Goal: Communication & Community: Answer question/provide support

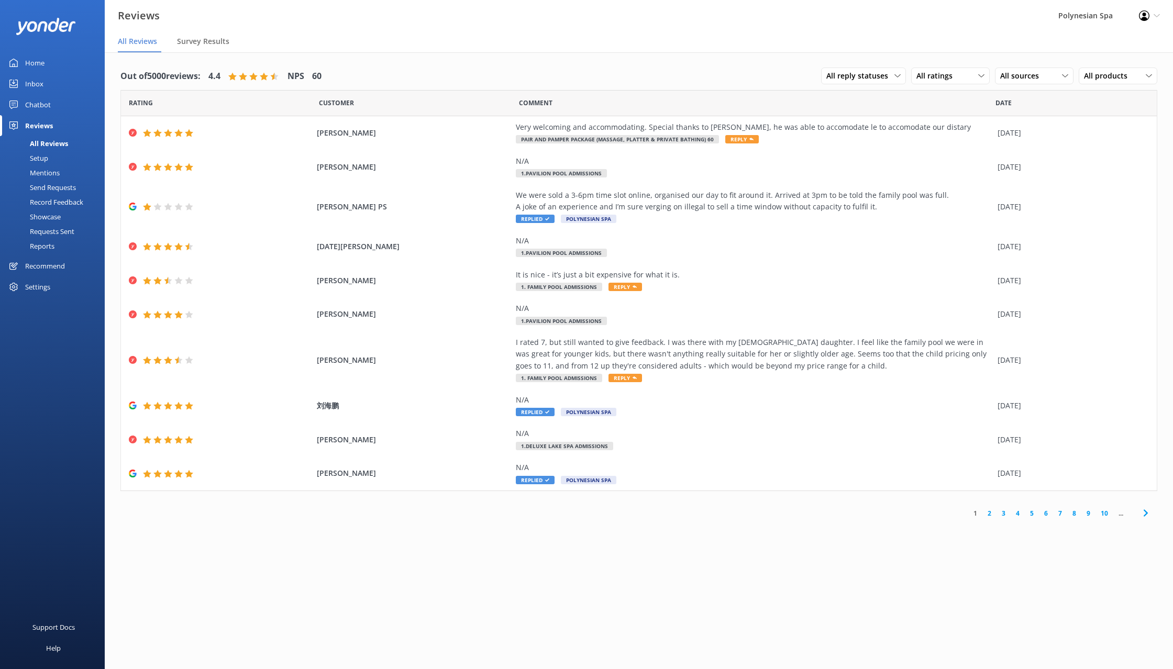
scroll to position [21, 0]
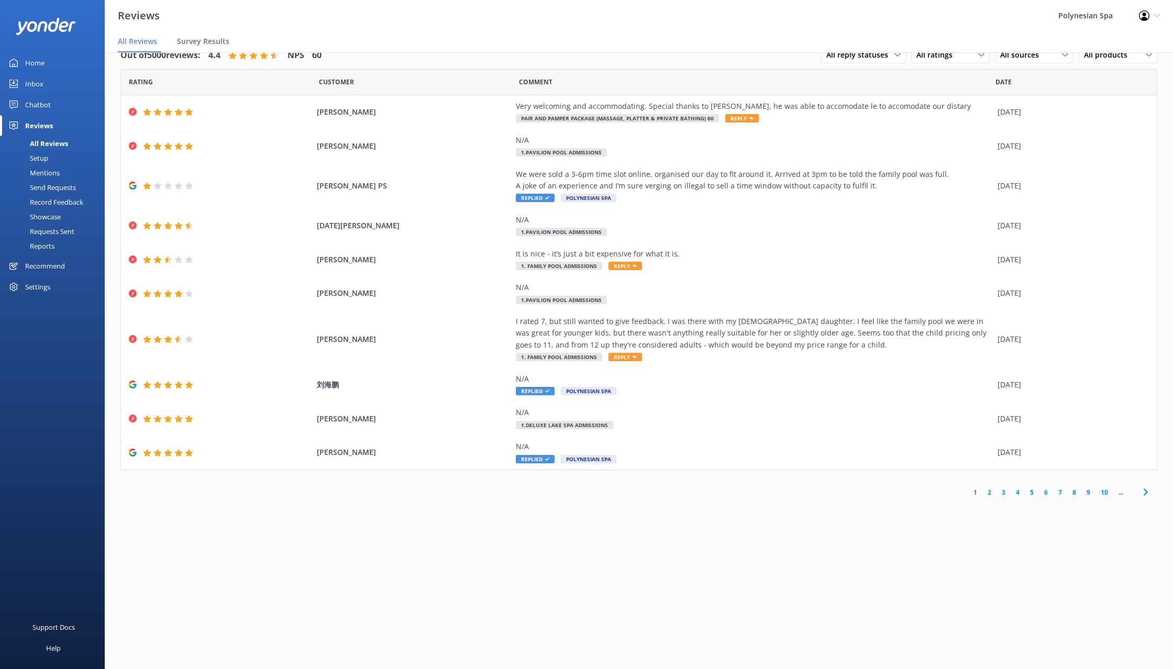
click at [56, 64] on link "Home" at bounding box center [52, 62] width 105 height 21
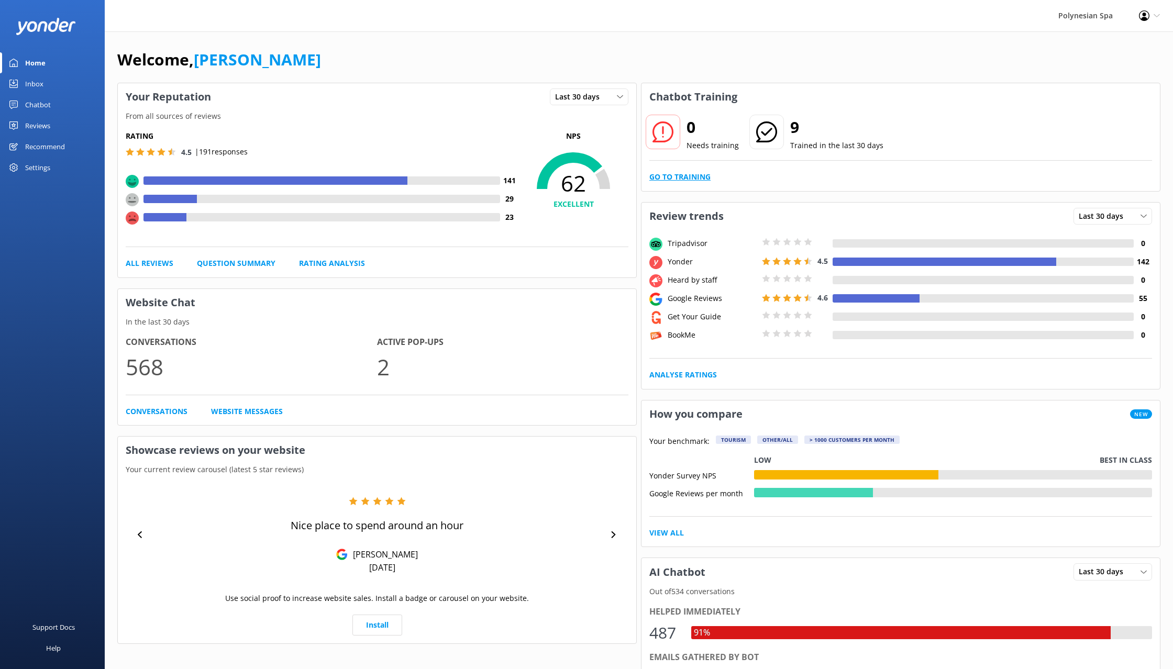
click at [673, 178] on link "Go to Training" at bounding box center [680, 177] width 61 height 12
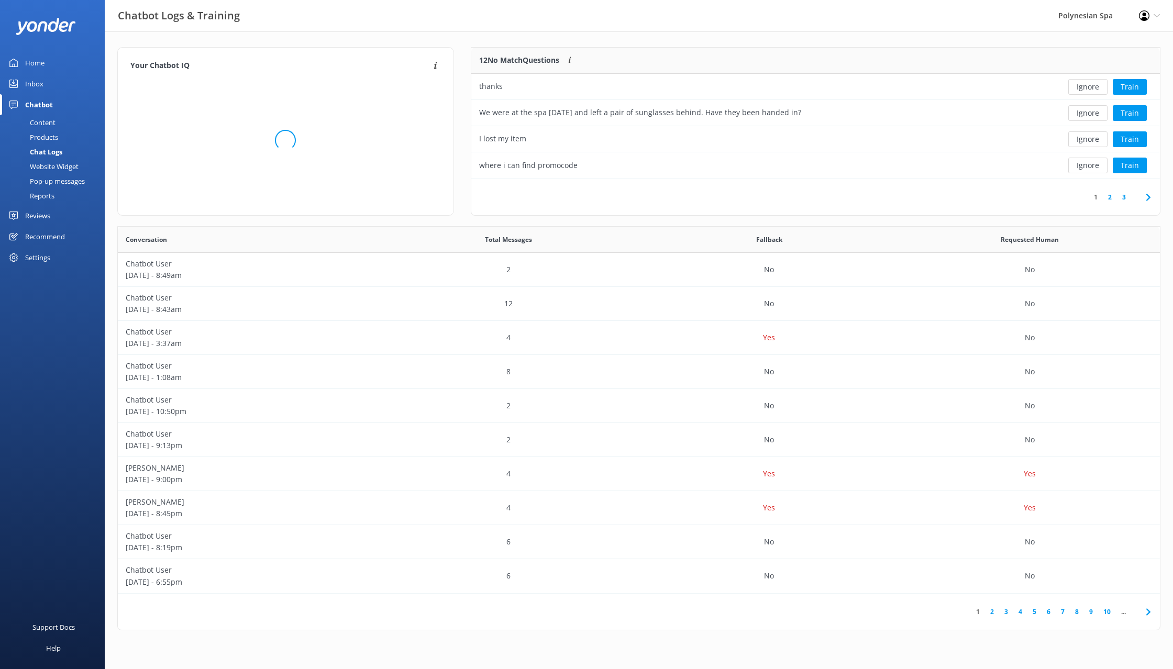
scroll to position [1, 1]
click at [1089, 87] on button "Ignore" at bounding box center [1088, 87] width 39 height 16
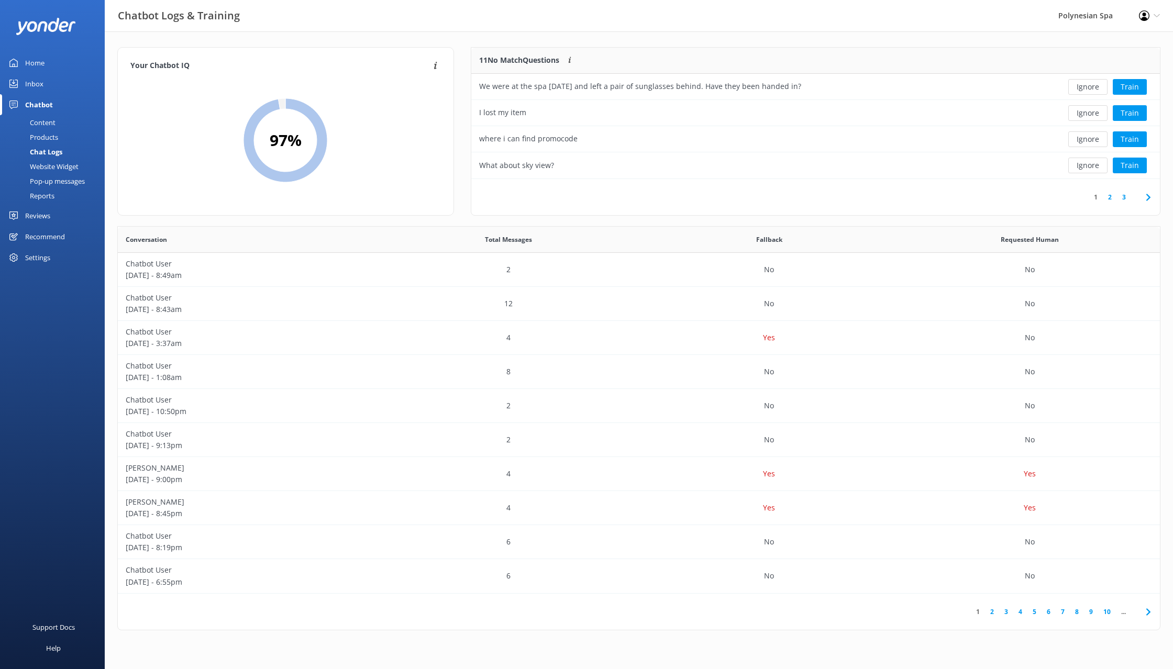
click at [1089, 87] on button "Ignore" at bounding box center [1088, 87] width 39 height 16
click at [1087, 85] on button "Ignore" at bounding box center [1088, 87] width 39 height 16
click at [1089, 86] on button "Ignore" at bounding box center [1088, 87] width 39 height 16
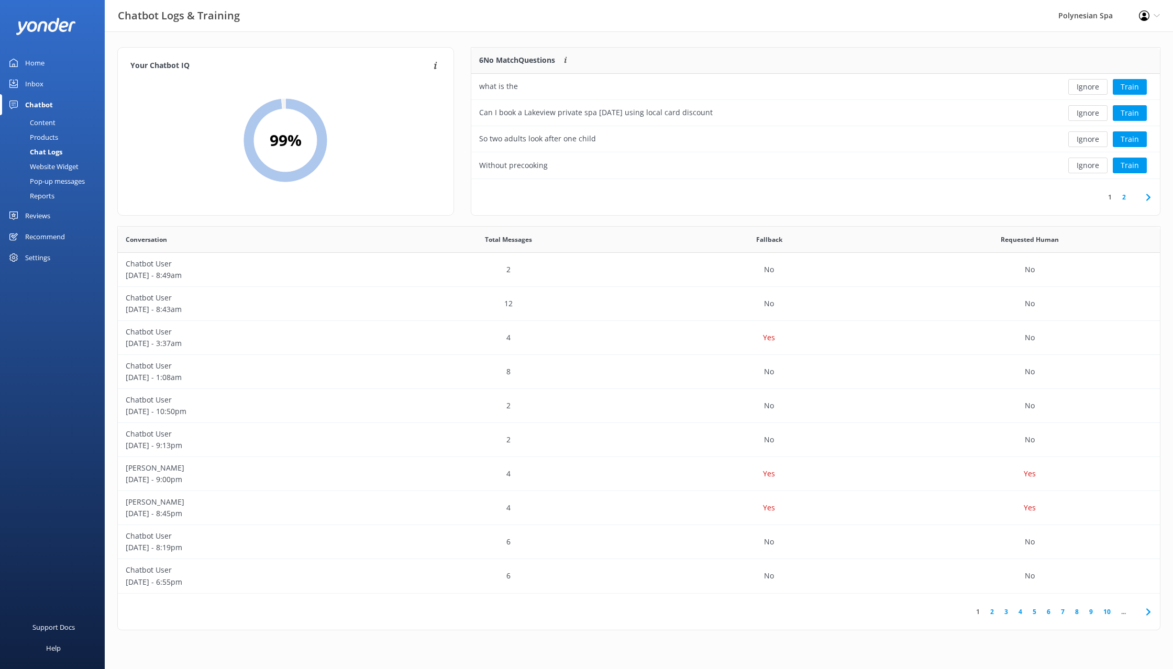
click at [1089, 86] on button "Ignore" at bounding box center [1088, 87] width 39 height 16
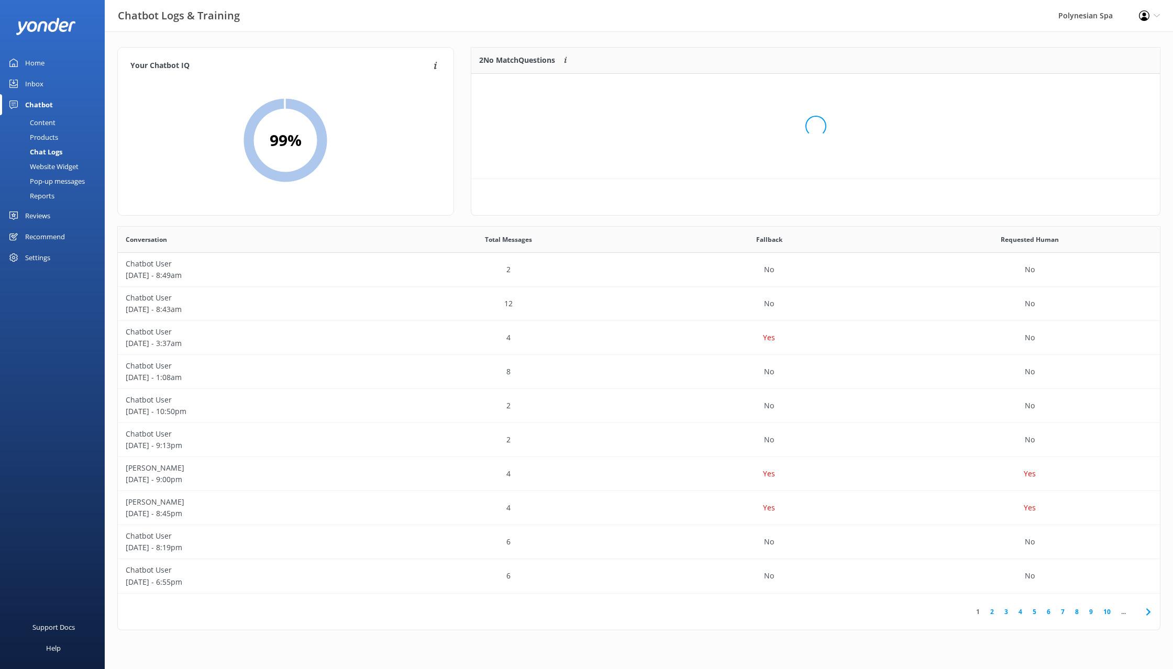
scroll to position [79, 689]
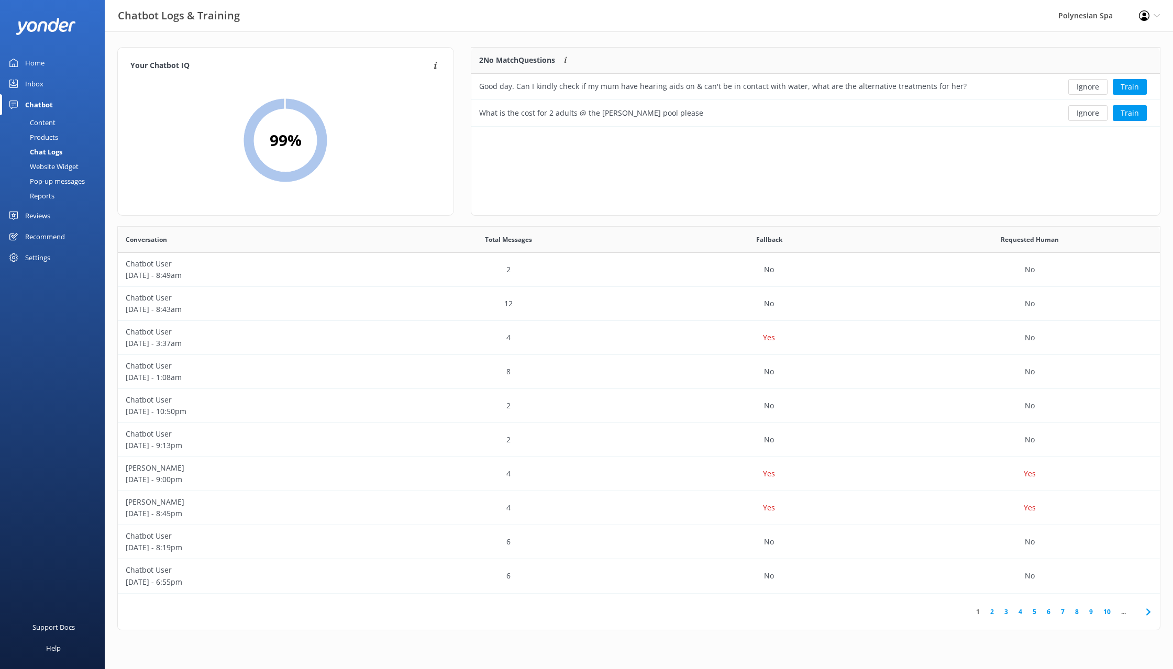
click at [1089, 86] on button "Ignore" at bounding box center [1088, 87] width 39 height 16
click at [1089, 85] on button "Ignore" at bounding box center [1088, 87] width 39 height 16
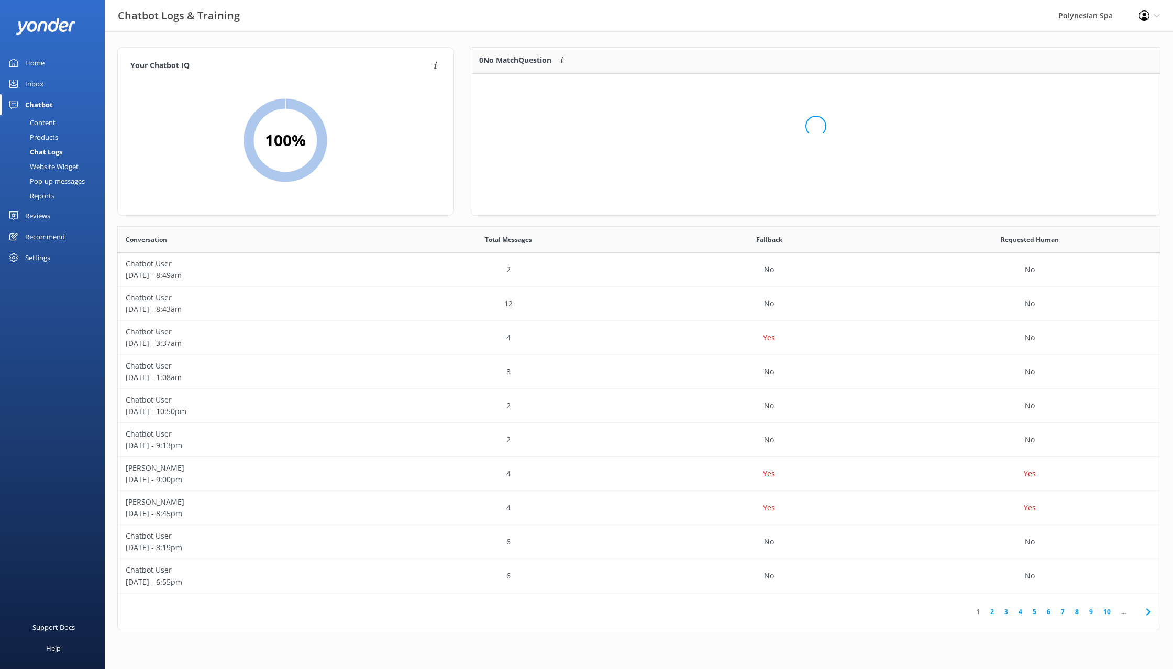
scroll to position [131, 689]
click at [52, 215] on link "Reviews" at bounding box center [52, 215] width 105 height 21
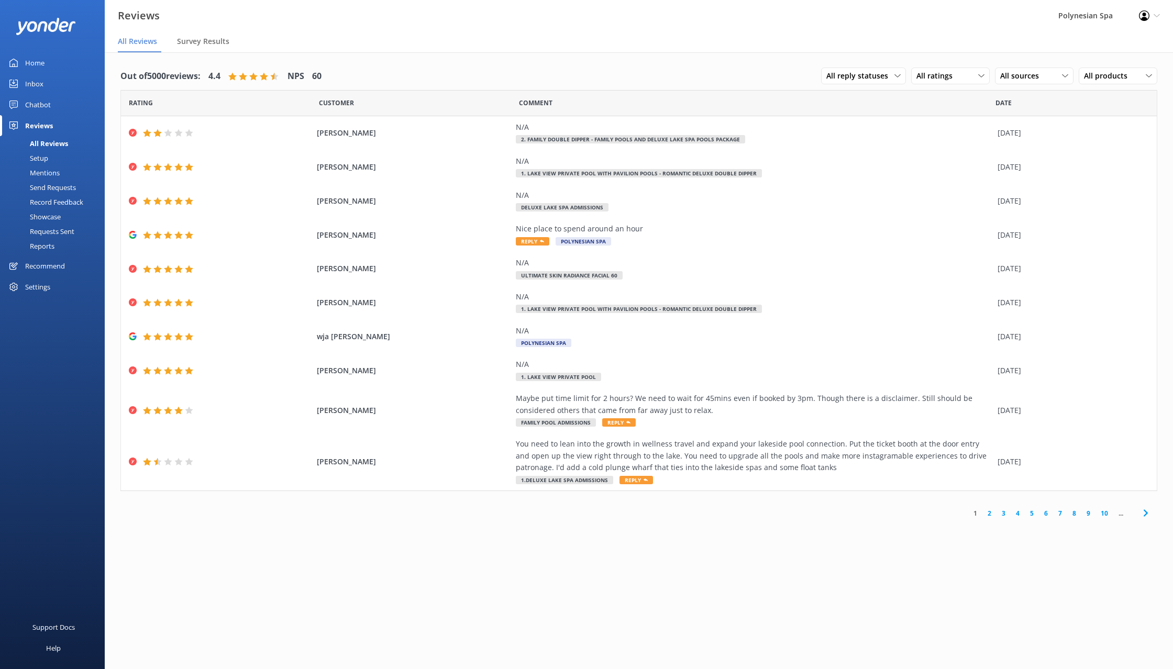
click at [33, 61] on div "Home" at bounding box center [34, 62] width 19 height 21
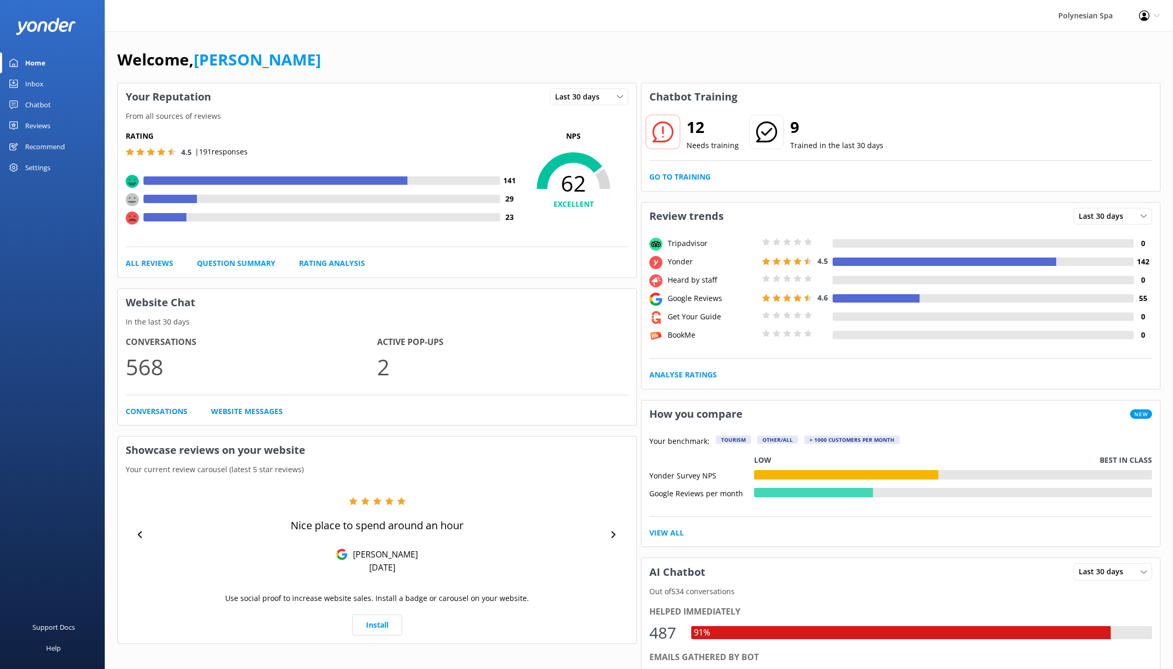
click at [46, 124] on div "Reviews" at bounding box center [37, 125] width 25 height 21
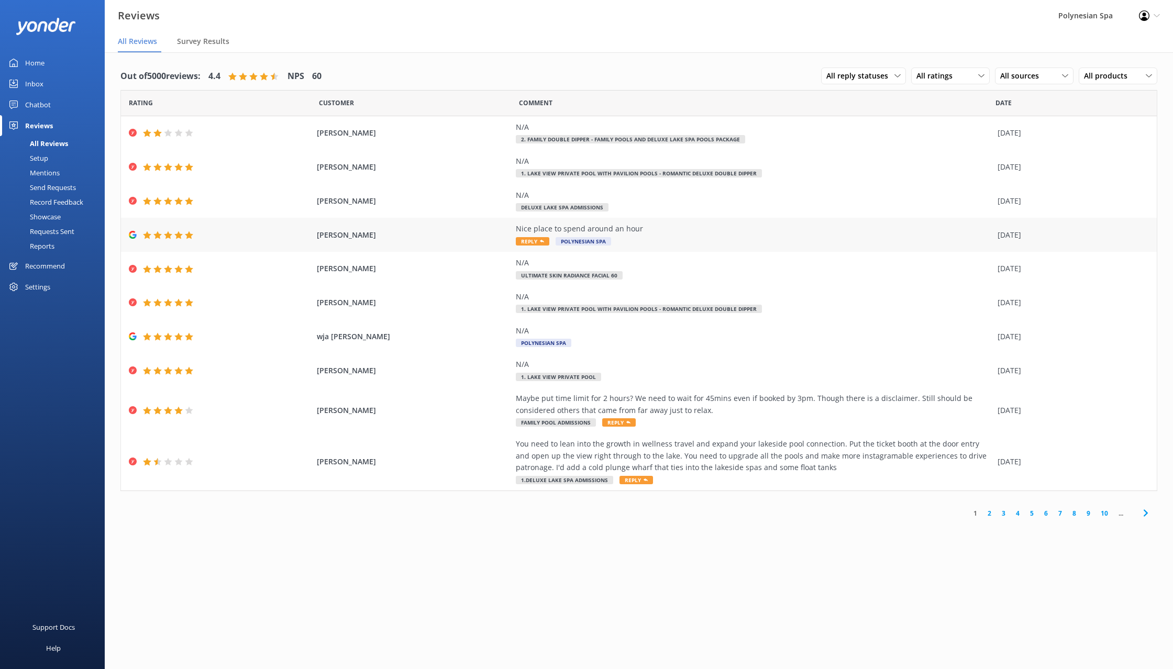
click at [239, 243] on div "[PERSON_NAME] Nice place to spend around an hour Reply [GEOGRAPHIC_DATA] Spa [D…" at bounding box center [639, 235] width 1036 height 34
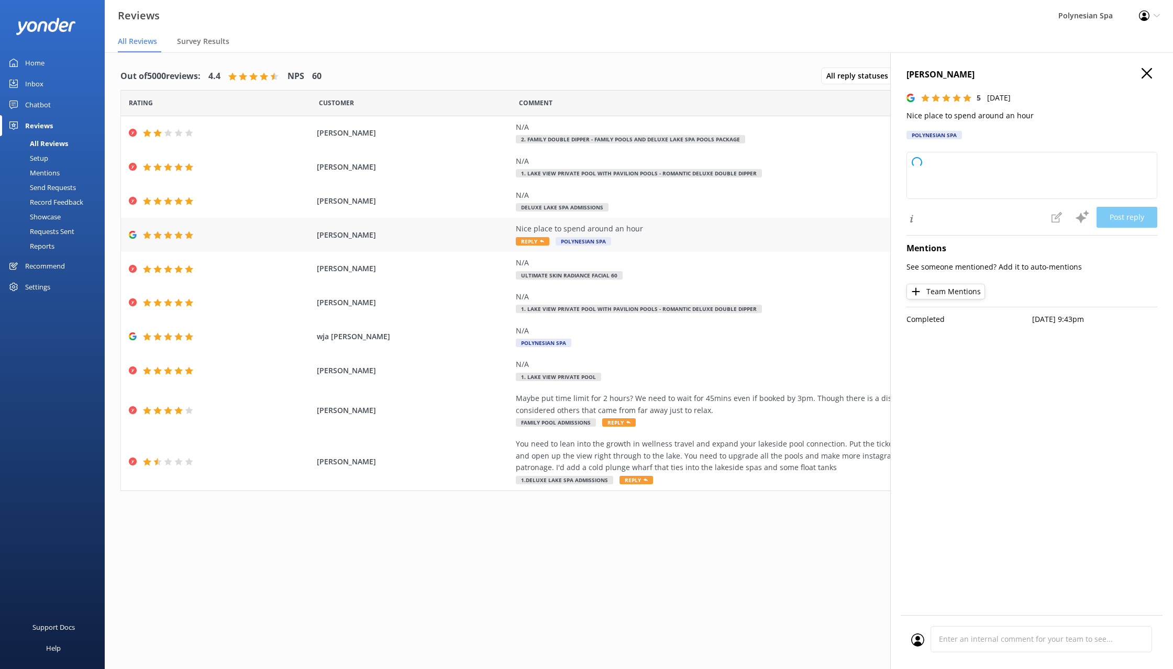
type textarea "Thank you so much for your wonderful review! We’re delighted you enjoyed your t…"
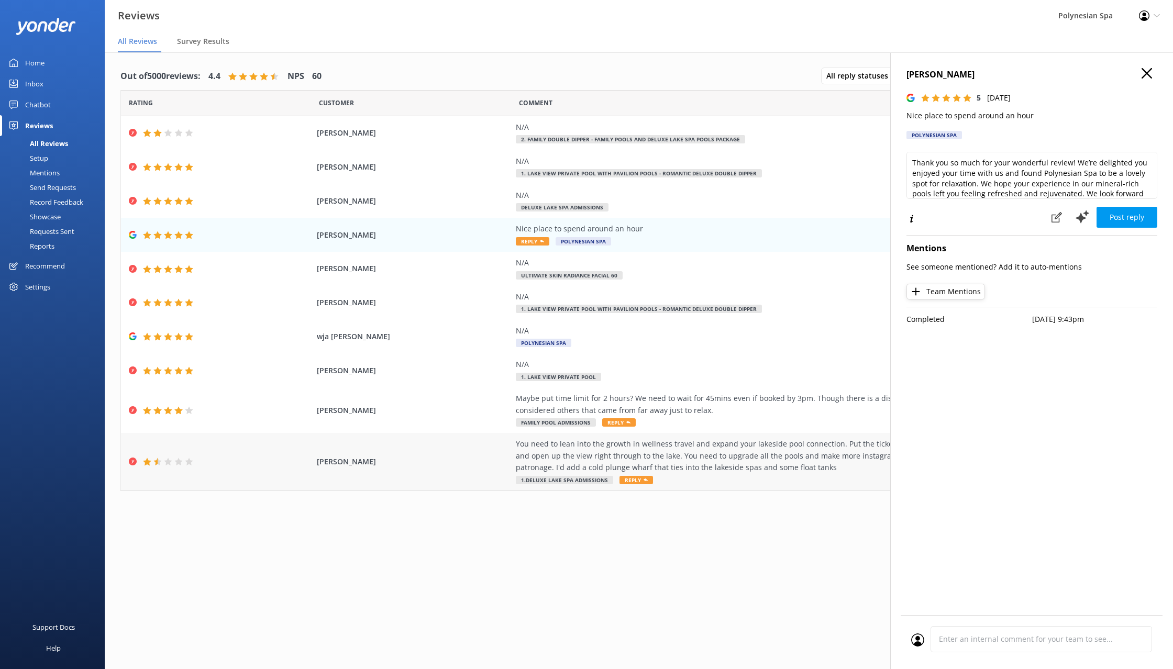
click at [715, 465] on div "You need to lean into the growth in wellness travel and expand your lakeside po…" at bounding box center [754, 455] width 477 height 35
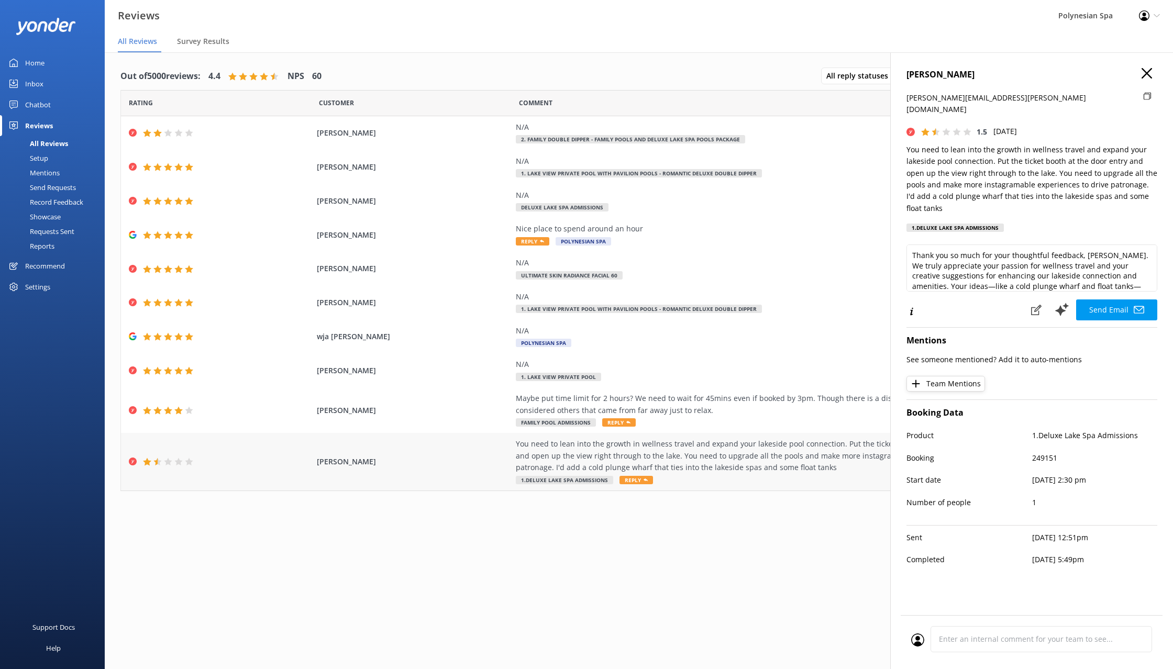
type textarea "Thank you so much for your thoughtful feedback, [PERSON_NAME]. We truly appreci…"
click at [1150, 73] on icon "button" at bounding box center [1147, 73] width 10 height 10
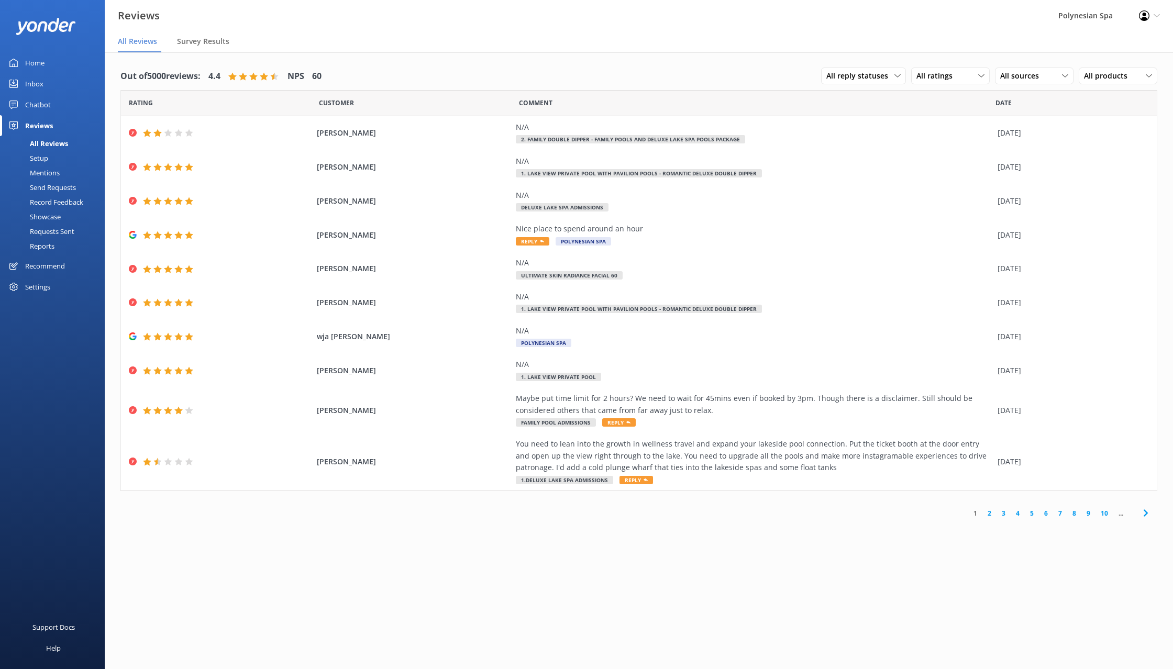
click at [988, 515] on link "2" at bounding box center [990, 514] width 14 height 10
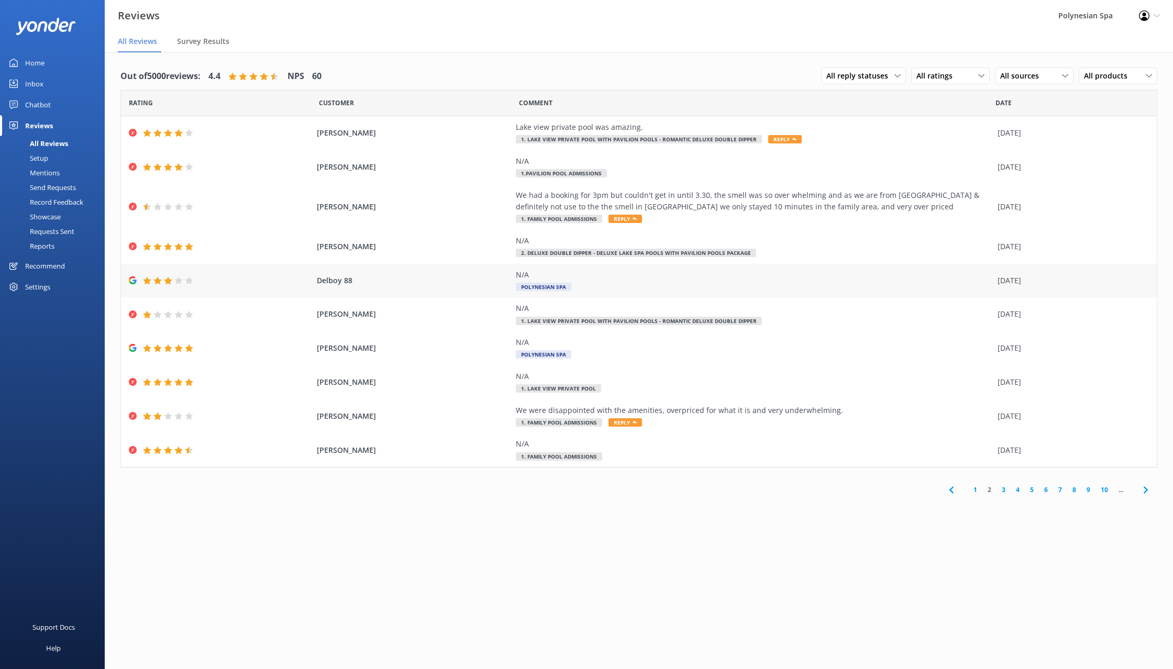
click at [454, 281] on span "Delboy 88" at bounding box center [413, 281] width 193 height 12
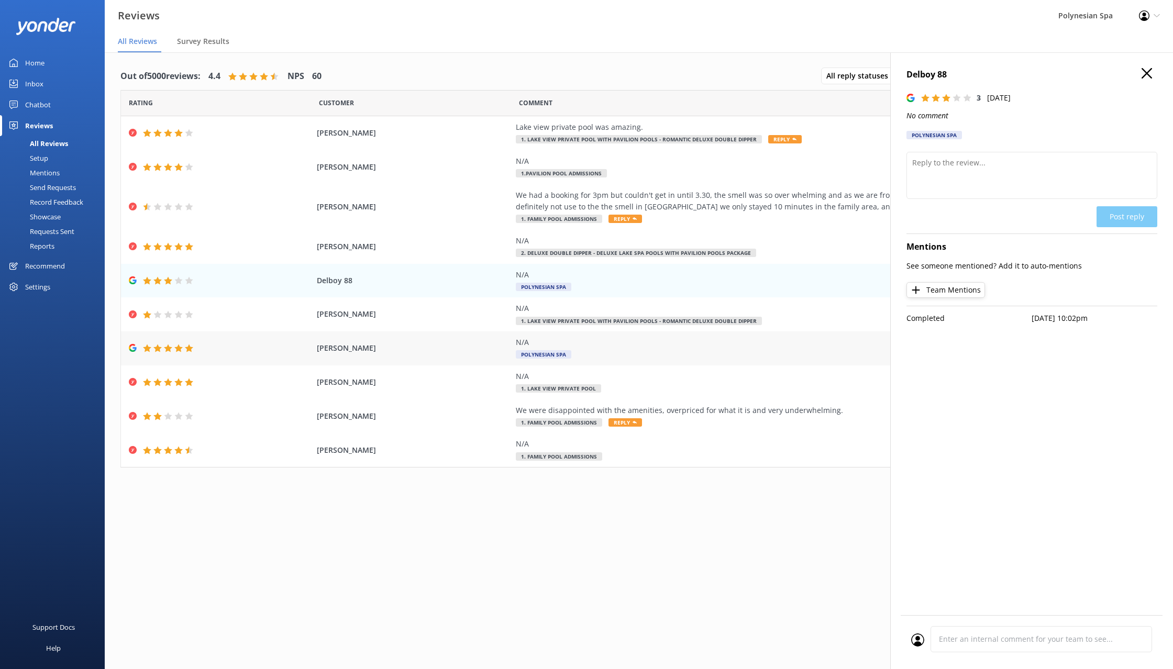
click at [587, 352] on div "N/A Polynesian Spa" at bounding box center [754, 349] width 477 height 24
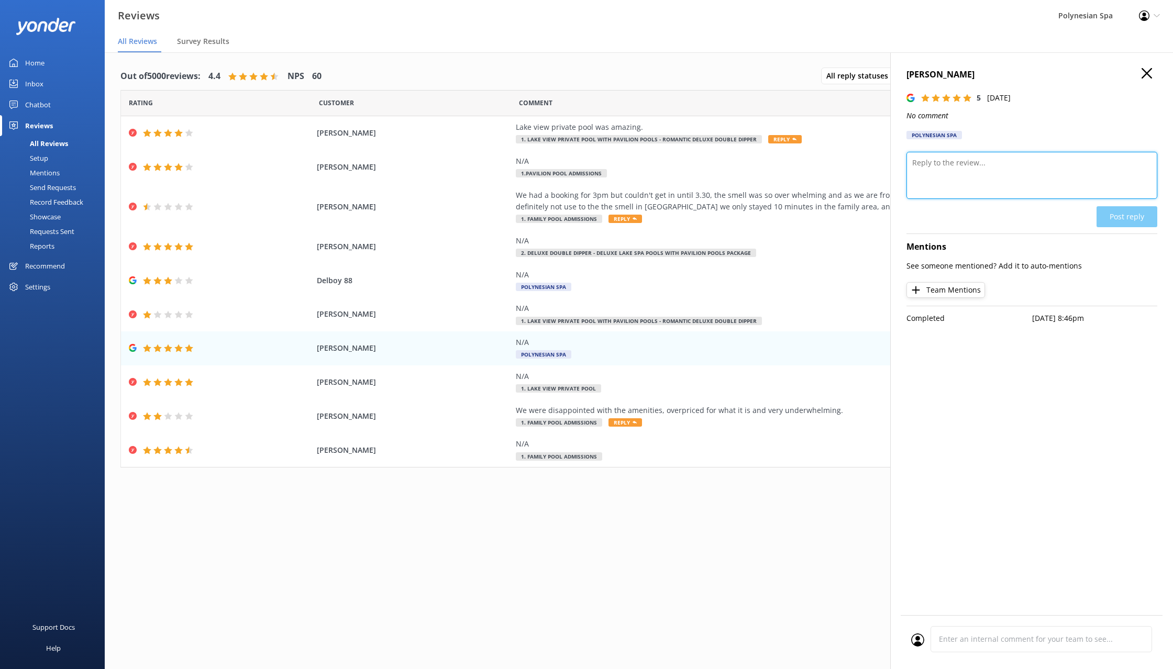
click at [978, 156] on textarea at bounding box center [1032, 175] width 251 height 47
click at [594, 502] on div "Out of 5000 reviews: 4.4 NPS 60 All reply statuses All reply statuses Needs a r…" at bounding box center [639, 282] width 1069 height 460
click at [688, 348] on div "N/A" at bounding box center [754, 343] width 477 height 12
click at [1147, 71] on icon "button" at bounding box center [1147, 73] width 10 height 10
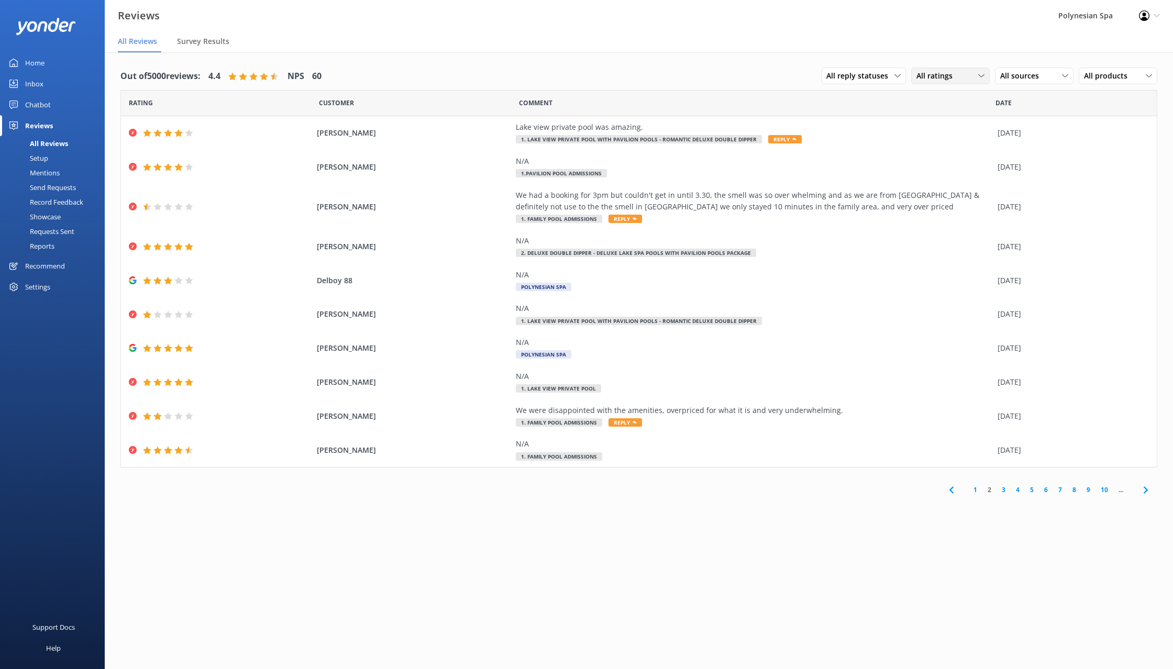
click at [979, 78] on icon at bounding box center [982, 76] width 6 height 6
click at [1028, 79] on span "All sources" at bounding box center [1023, 76] width 45 height 12
click at [1047, 226] on div "Google reviews" at bounding box center [1040, 224] width 61 height 10
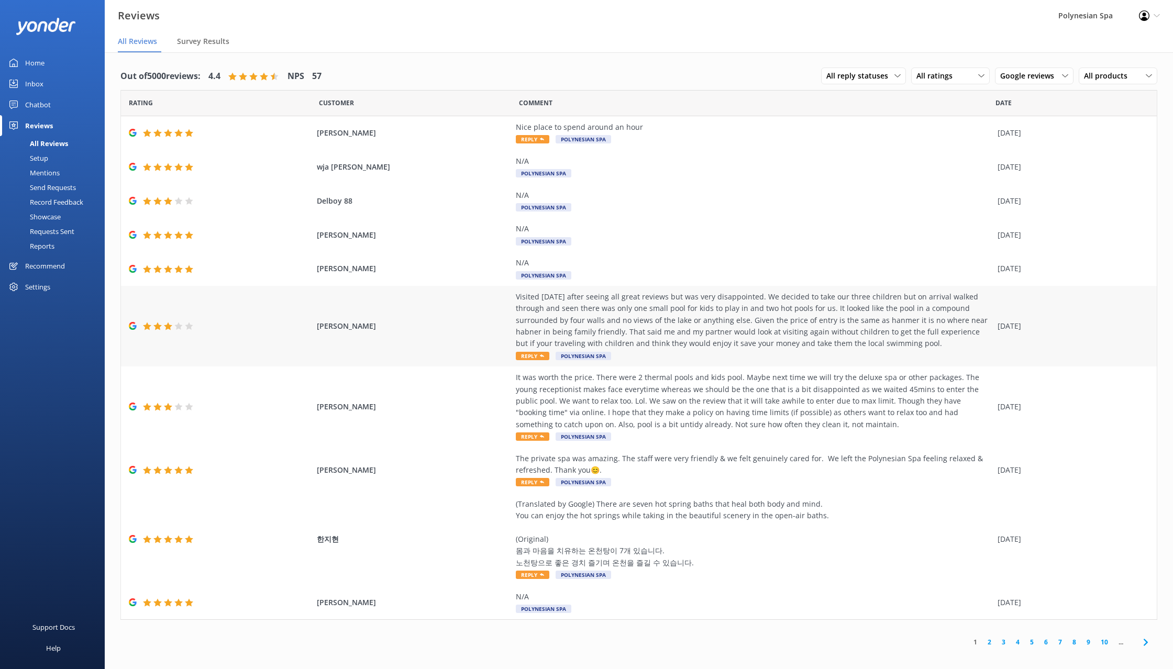
click at [686, 329] on div "Visited [DATE] after seeing all great reviews but was very disappointed. We dec…" at bounding box center [754, 320] width 477 height 59
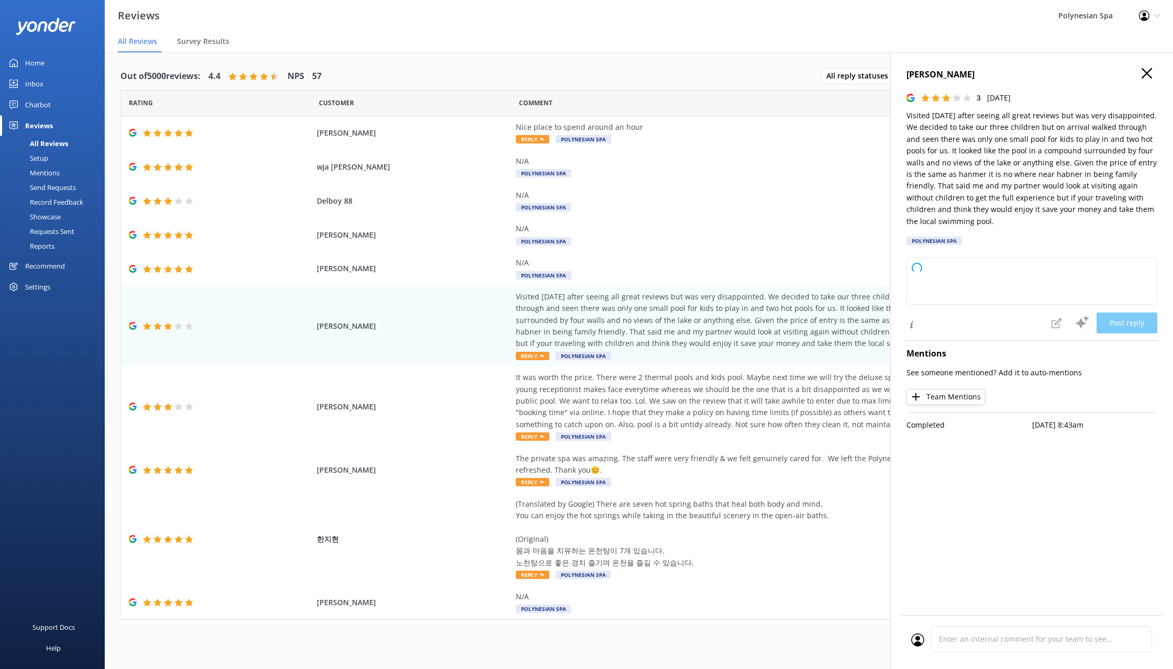
click at [968, 118] on p "Visited [DATE] after seeing all great reviews but was very disappointed. We dec…" at bounding box center [1032, 168] width 251 height 117
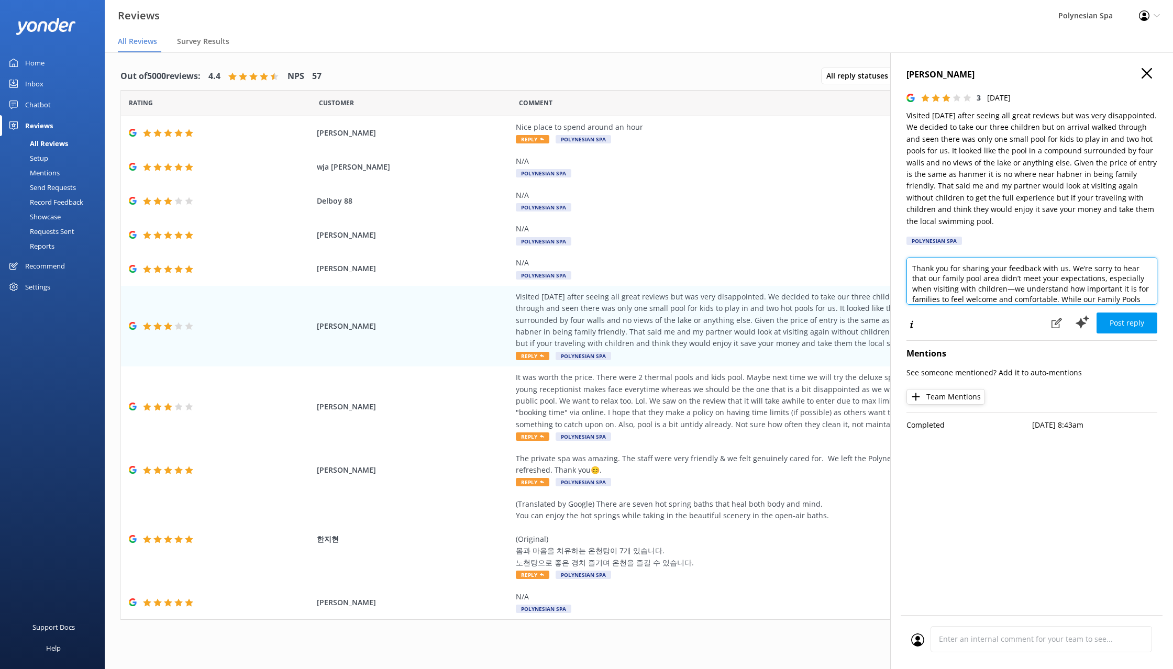
click at [959, 280] on textarea "Thank you for sharing your feedback with us. We’re sorry to hear that our famil…" at bounding box center [1032, 281] width 251 height 47
paste textarea "taking the time to share your thoughts. We’re sorry to learn your family visit …"
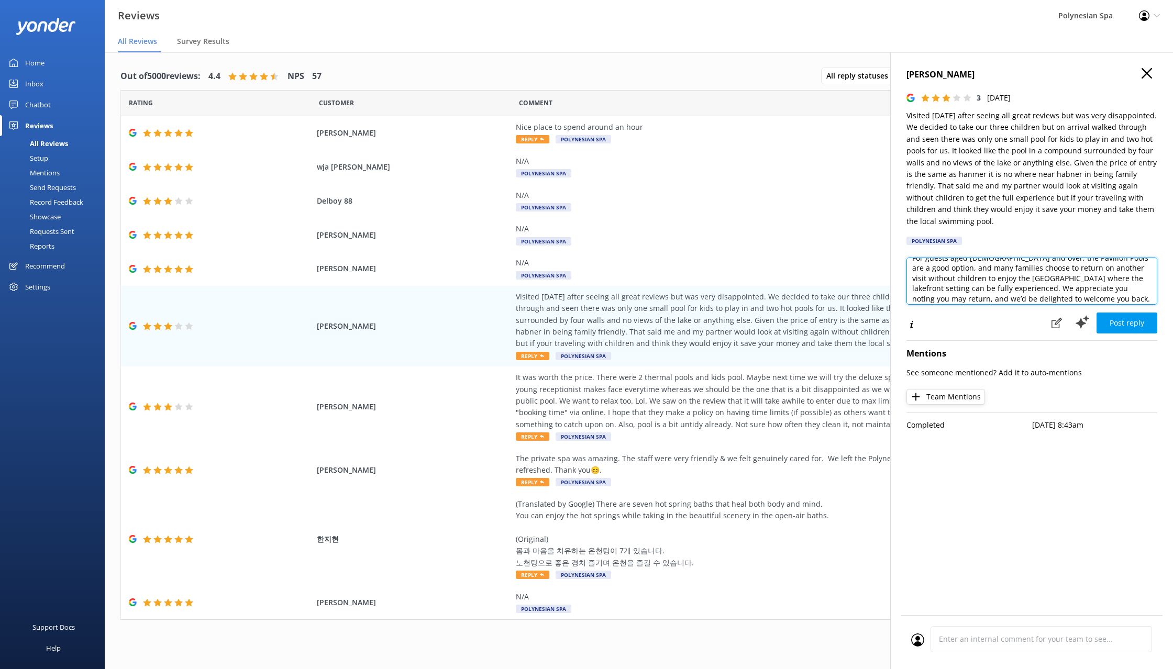
click at [965, 267] on textarea "Thank you for taking the time to share your thoughts. We’re sorry to learn your…" at bounding box center [1032, 281] width 251 height 47
click at [1136, 278] on textarea "Dear [PERSON_NAME], thank you for taking the time to share your thoughts. We’re…" at bounding box center [1032, 281] width 251 height 47
click at [953, 287] on textarea "Dear [PERSON_NAME], thank you for taking the time to share your thoughts. We’re…" at bounding box center [1032, 281] width 251 height 47
click at [1145, 281] on textarea "Dear [PERSON_NAME], thank you for taking the time to share your thoughts. We’re…" at bounding box center [1032, 281] width 251 height 47
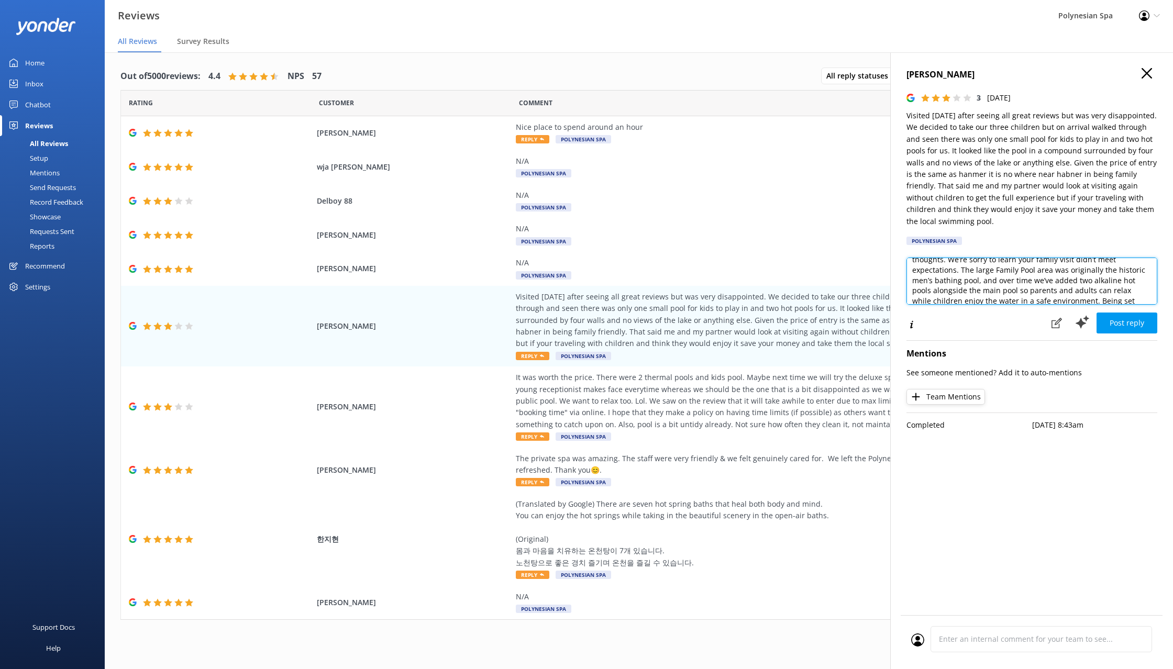
scroll to position [13, 0]
click at [1142, 275] on textarea "Dear [PERSON_NAME], thank you for taking the time to share your thoughts. We’re…" at bounding box center [1032, 281] width 251 height 47
click at [975, 274] on textarea "Dear [PERSON_NAME], thank you for taking the time to share your thoughts. We’re…" at bounding box center [1032, 281] width 251 height 47
drag, startPoint x: 962, startPoint y: 268, endPoint x: 1140, endPoint y: 335, distance: 191.0
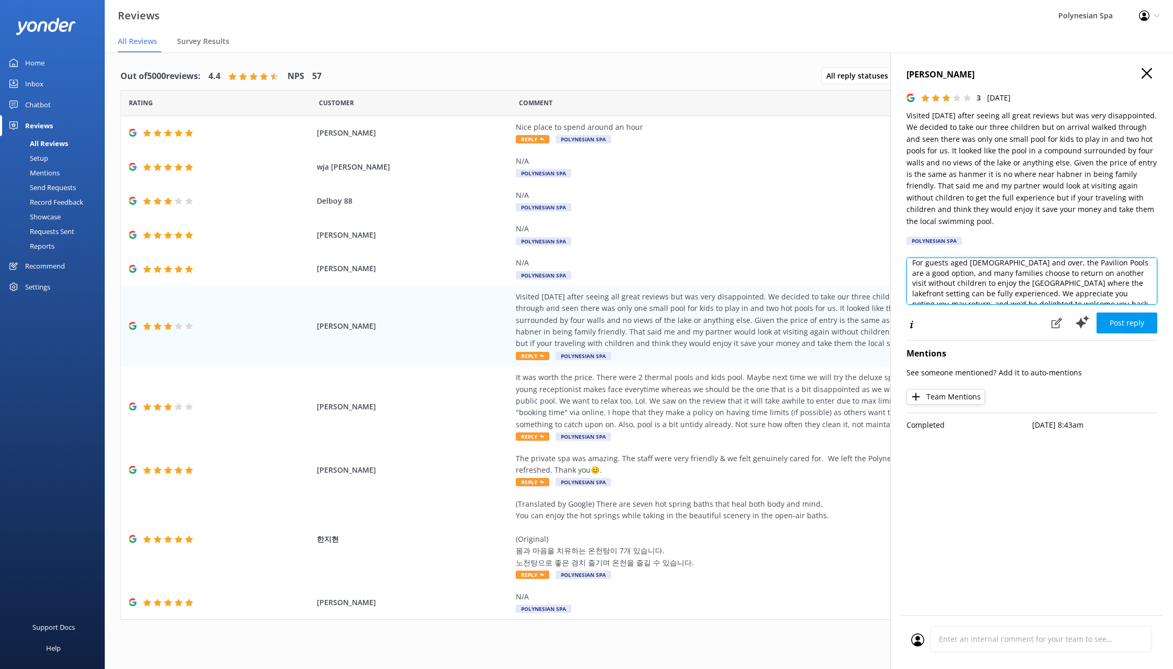
click at [1140, 305] on textarea "Dear [PERSON_NAME], thank you for taking the time to share your thoughts. We’re…" at bounding box center [1032, 281] width 251 height 47
paste textarea "Thank you for taking the time to share your thoughts. We’re sorry to hear your …"
click at [962, 266] on textarea "Dear [PERSON_NAME], Thank you for taking the time to share your thoughts. We’re…" at bounding box center [1032, 281] width 251 height 47
click at [1144, 284] on textarea "Dear [PERSON_NAME], thank you for taking the time to share your thoughts. We’re…" at bounding box center [1032, 281] width 251 height 47
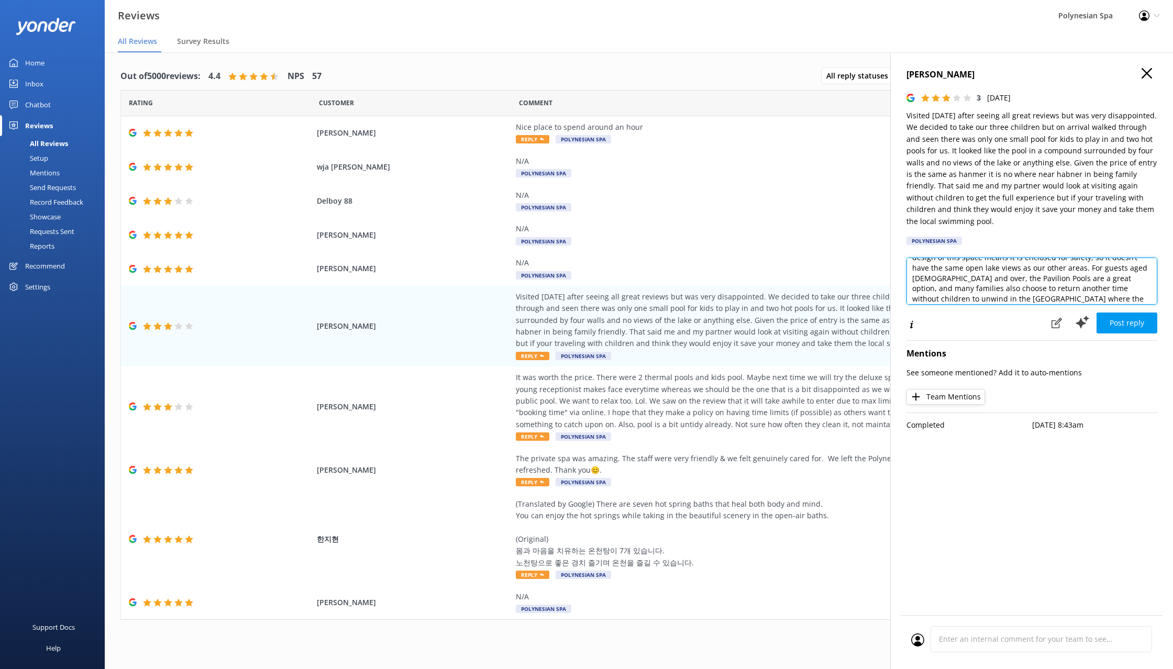
click at [1087, 288] on textarea "Dear [PERSON_NAME], thank you for taking the time to share your thoughts. We’re…" at bounding box center [1032, 281] width 251 height 47
click at [1078, 296] on textarea "Dear [PERSON_NAME], thank you for taking the time to share your thoughts. We’re…" at bounding box center [1032, 281] width 251 height 47
type textarea "Dear [PERSON_NAME], thank you for taking the time to share your thoughts. We’re…"
click at [1140, 322] on button "Post reply" at bounding box center [1127, 323] width 61 height 21
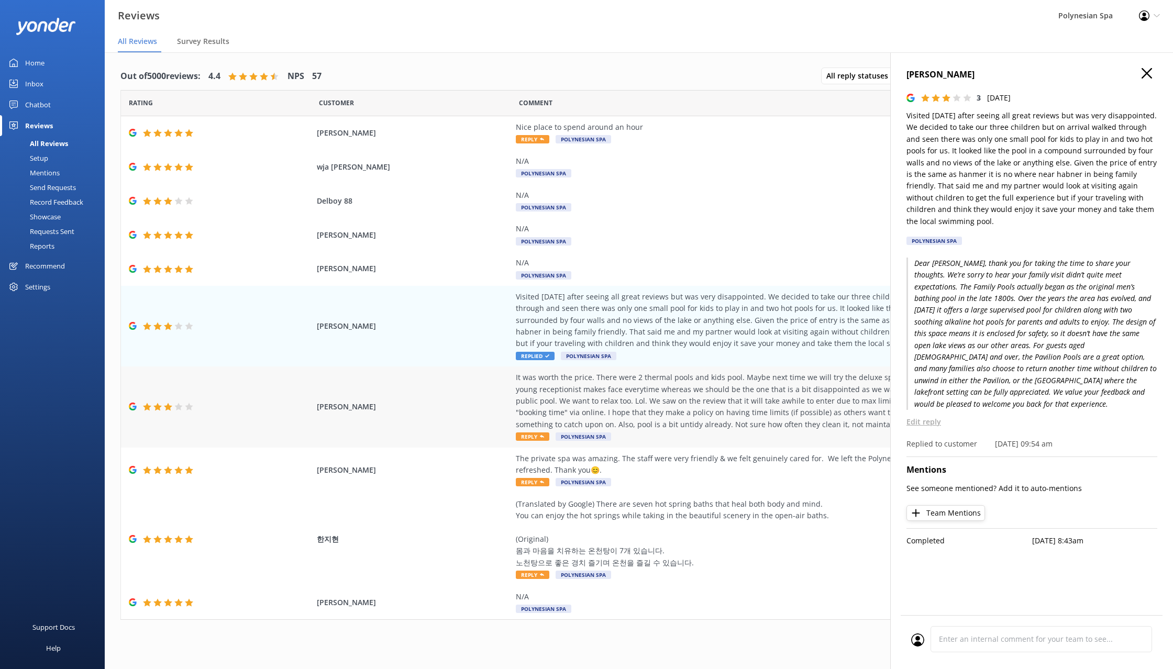
click at [732, 383] on div "It was worth the price. There were 2 thermal pools and kids pool. Maybe next ti…" at bounding box center [754, 401] width 477 height 59
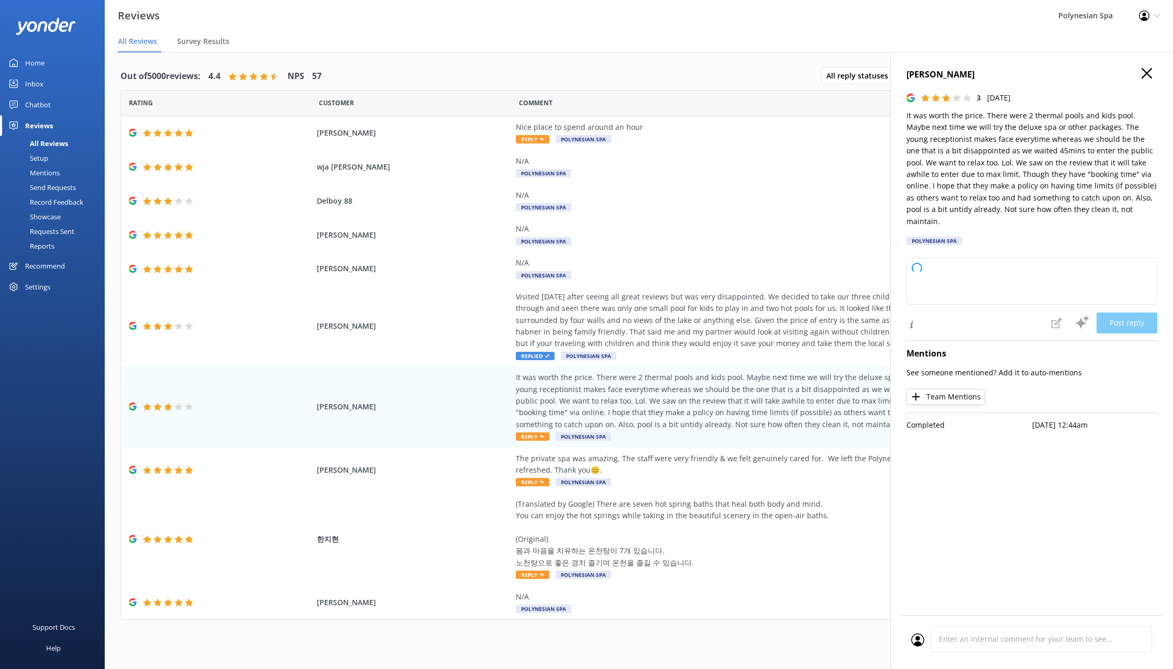
click at [980, 183] on p "It was worth the price. There were 2 thermal pools and kids pool. Maybe next ti…" at bounding box center [1032, 168] width 251 height 117
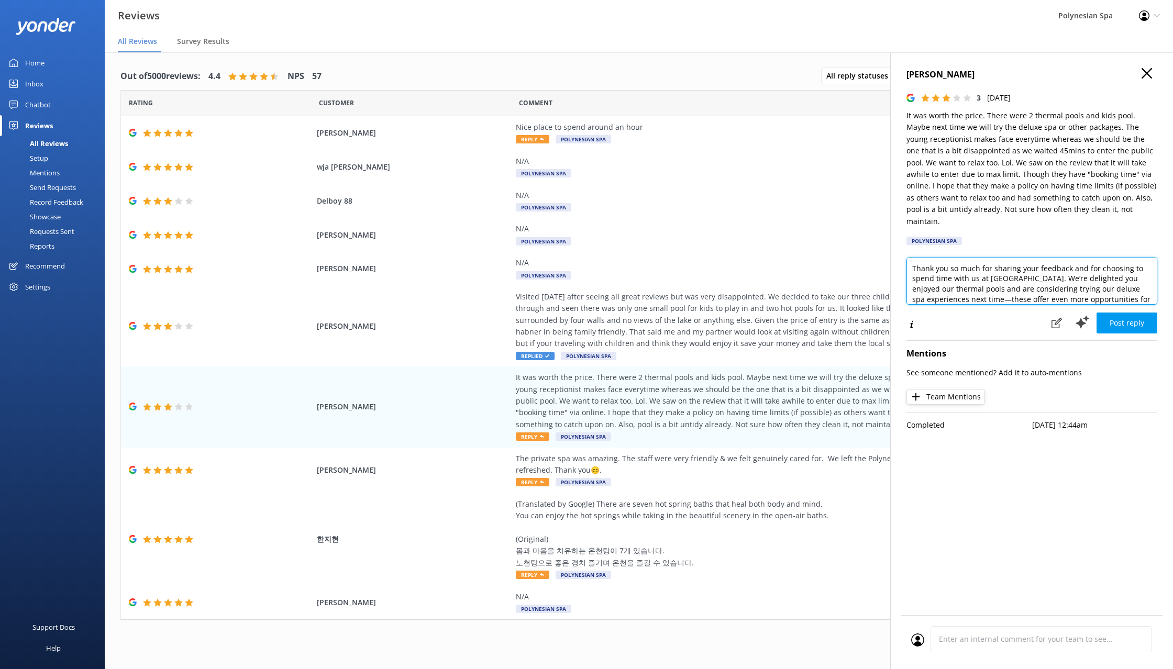
click at [1055, 288] on textarea "Thank you so much for sharing your feedback and for choosing to spend time with…" at bounding box center [1032, 281] width 251 height 47
click at [975, 266] on textarea "Thank you so much for sharing your feedback and for choosing to spend time with…" at bounding box center [1032, 281] width 251 height 47
paste textarea "Thank you for sharing your feedback. We understand it can be frustrating to wai…"
click at [967, 258] on textarea "Dear [PERSON_NAME], Thank you for sharing your feedback. We understand it can b…" at bounding box center [1032, 281] width 251 height 47
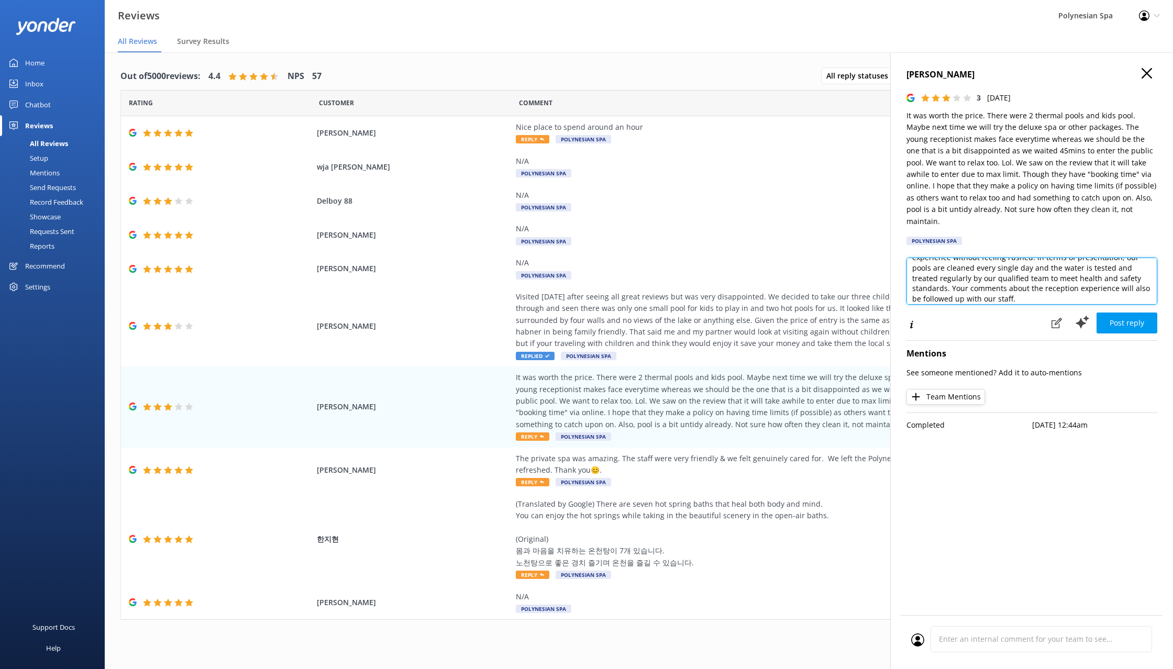
scroll to position [82, 0]
click at [1036, 278] on textarea "Dear [PERSON_NAME], thank you for sharing your feedback. We understand it can b…" at bounding box center [1032, 281] width 251 height 47
click at [1016, 288] on textarea "Dear [PERSON_NAME], thank you for sharing your feedback. We understand it can b…" at bounding box center [1032, 281] width 251 height 47
type textarea "Dear [PERSON_NAME], thank you for sharing your feedback. We understand it can b…"
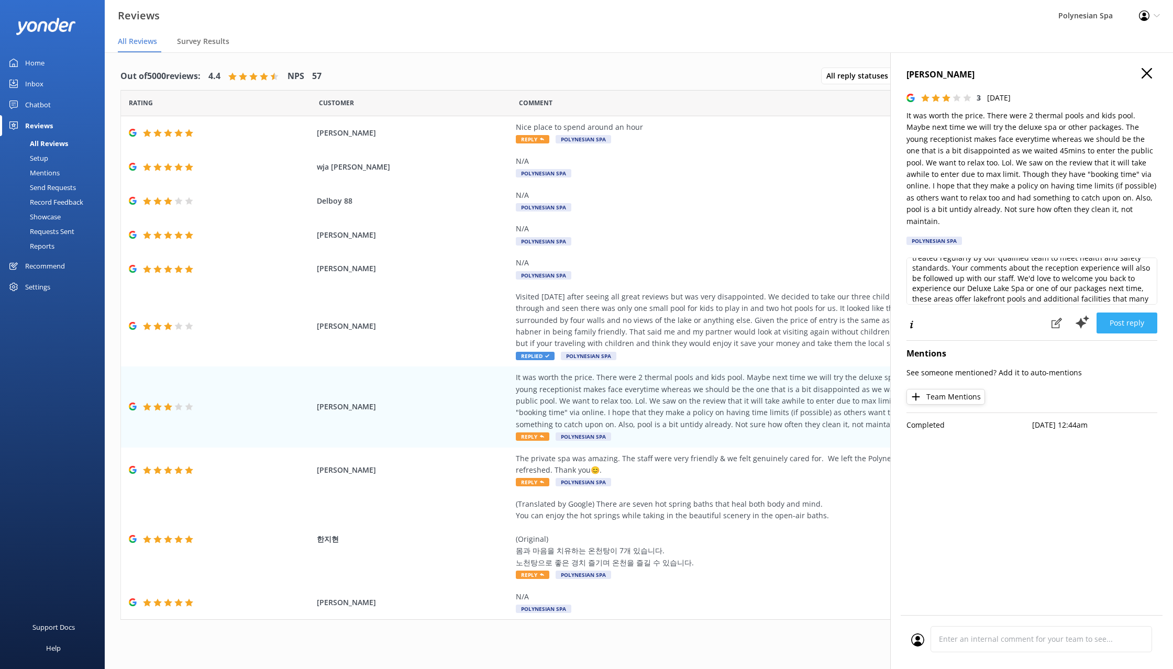
click at [1141, 313] on button "Post reply" at bounding box center [1127, 323] width 61 height 21
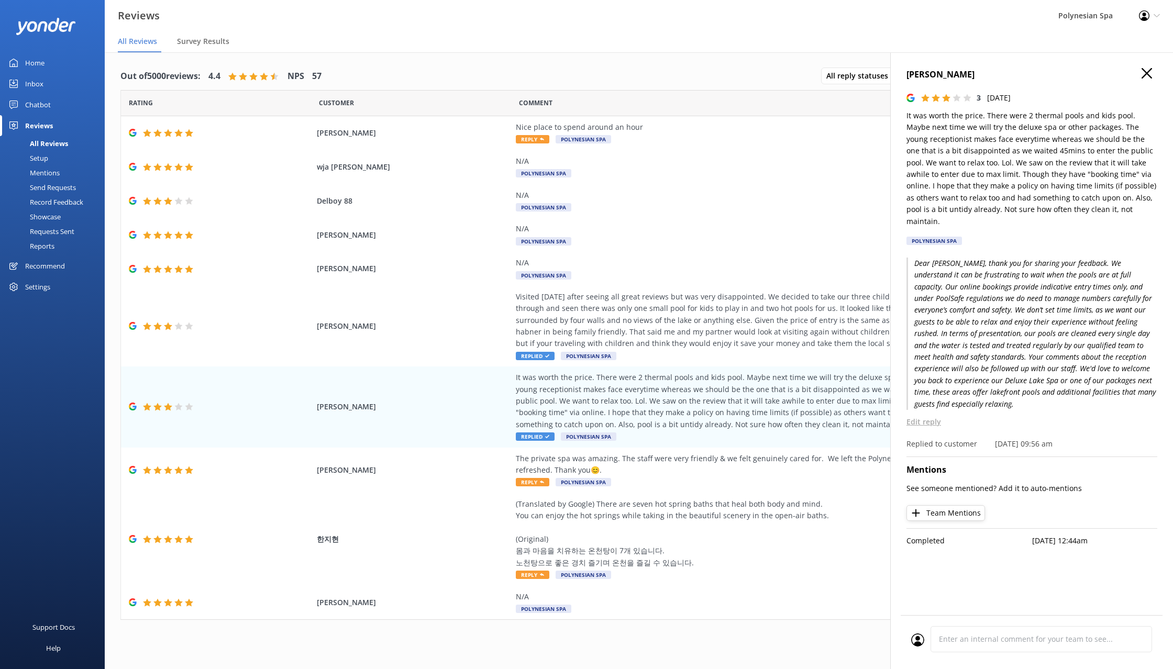
click at [1151, 71] on icon "button" at bounding box center [1147, 73] width 10 height 10
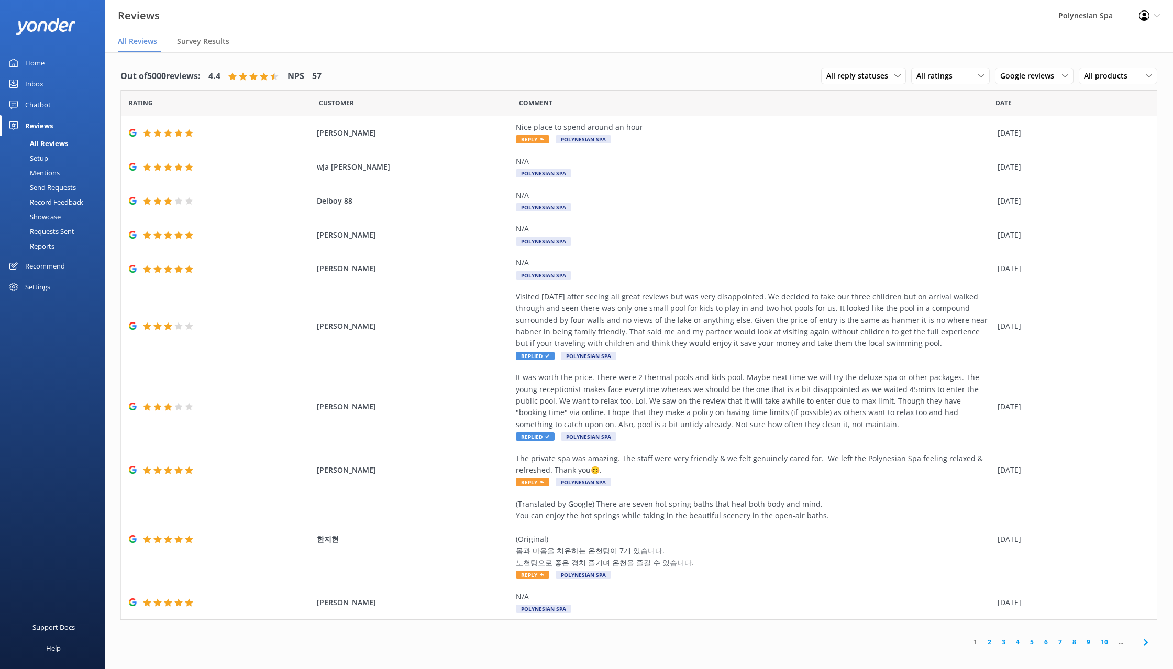
click at [993, 642] on link "2" at bounding box center [990, 643] width 14 height 10
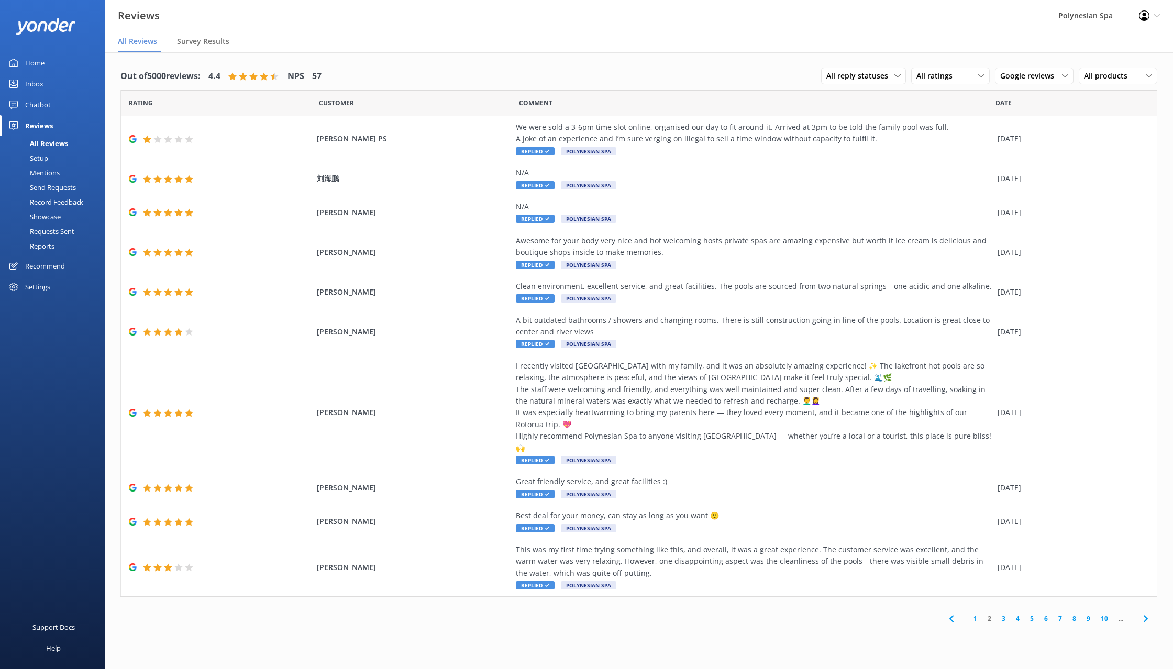
click at [976, 614] on link "1" at bounding box center [976, 619] width 14 height 10
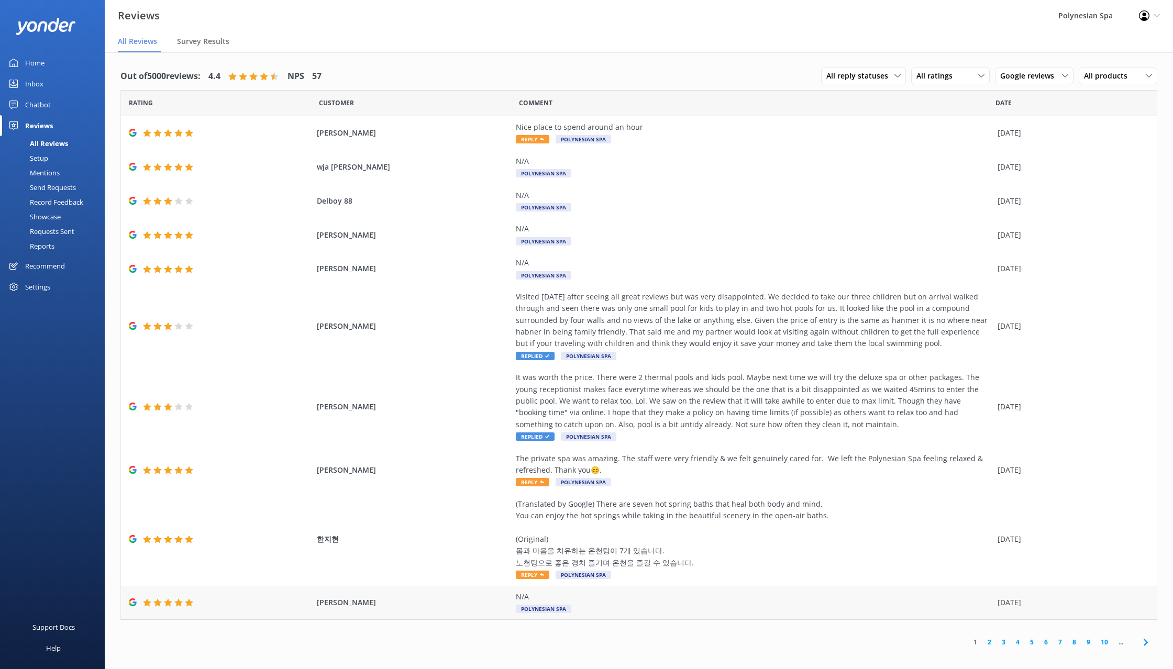
click at [705, 594] on div "N/A" at bounding box center [754, 597] width 477 height 12
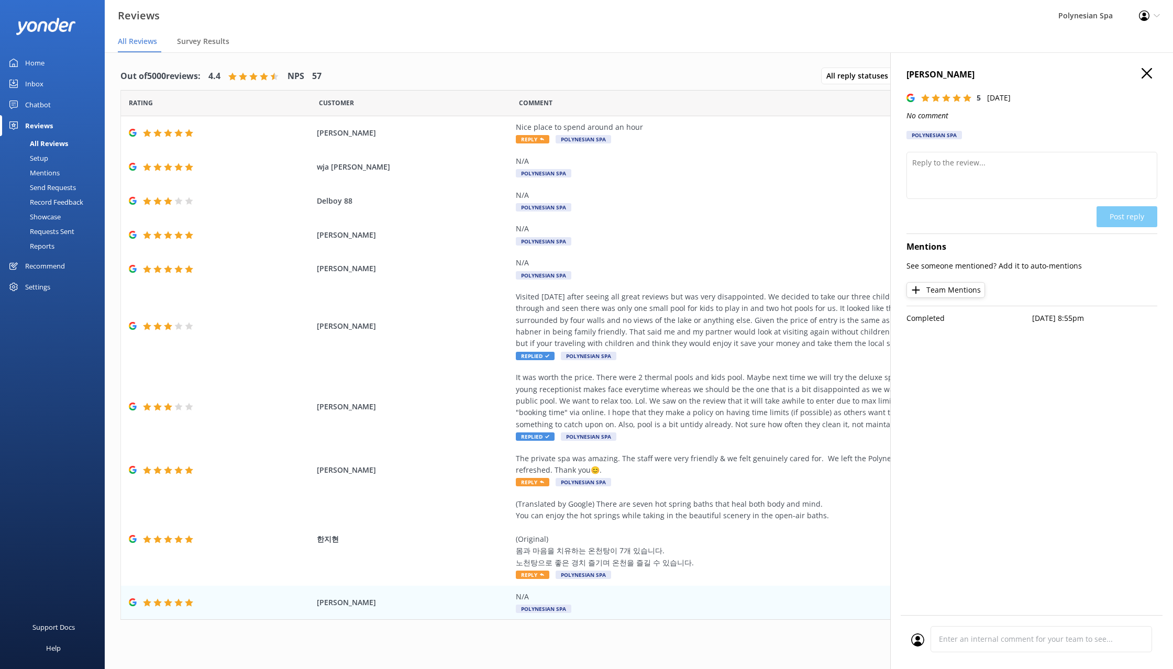
click at [986, 141] on div "[PERSON_NAME] 5 [DATE] No comment Polynesian Spa" at bounding box center [1032, 107] width 251 height 78
click at [999, 177] on textarea at bounding box center [1032, 175] width 251 height 47
type textarea "Thank you for your review."
click at [1124, 222] on button "Post reply" at bounding box center [1127, 216] width 61 height 21
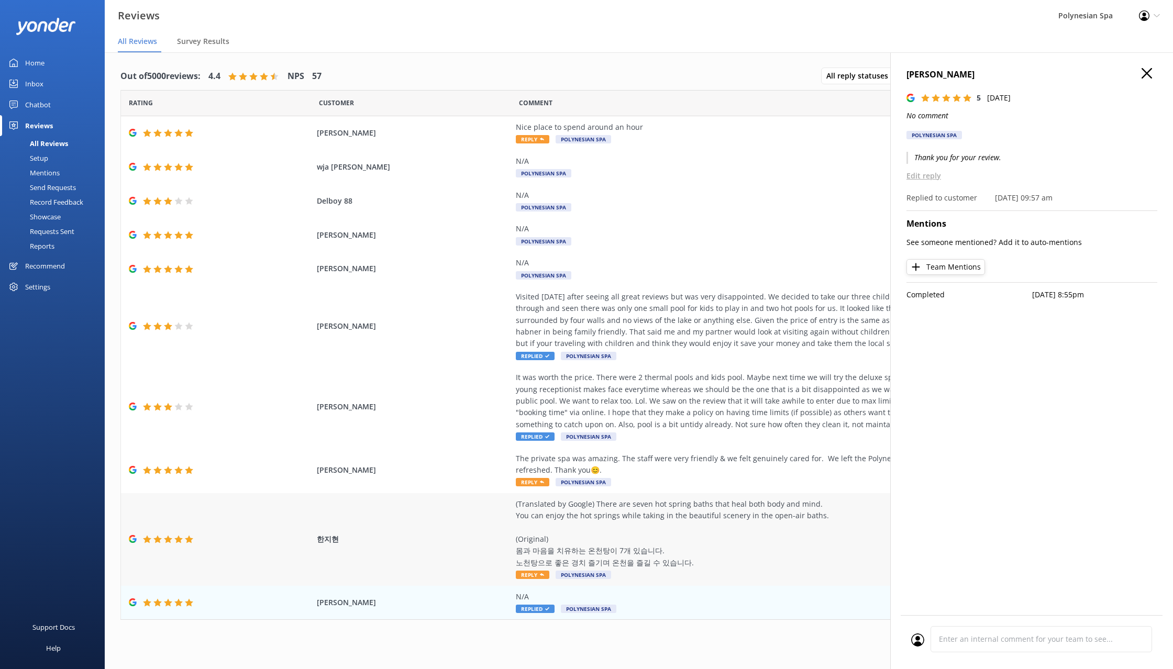
click at [674, 557] on div "(Translated by Google) There are seven hot spring baths that heal both body and…" at bounding box center [754, 534] width 477 height 70
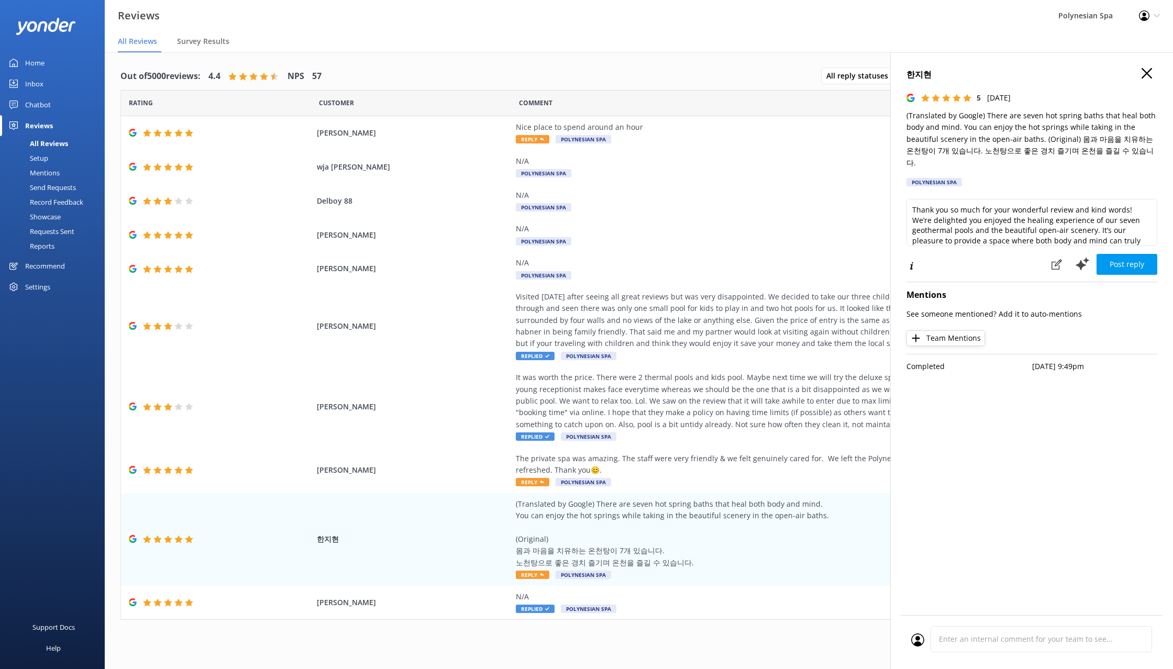
click at [994, 122] on p "(Translated by Google) There are seven hot spring baths that heal both body and…" at bounding box center [1032, 139] width 251 height 59
click at [1033, 218] on textarea "Thank you so much for your wonderful review and kind words! We’re delighted you…" at bounding box center [1032, 222] width 251 height 47
click at [956, 219] on textarea "Thank you so much for your wonderful review and kind words! We’re delighted you…" at bounding box center [1032, 222] width 251 height 47
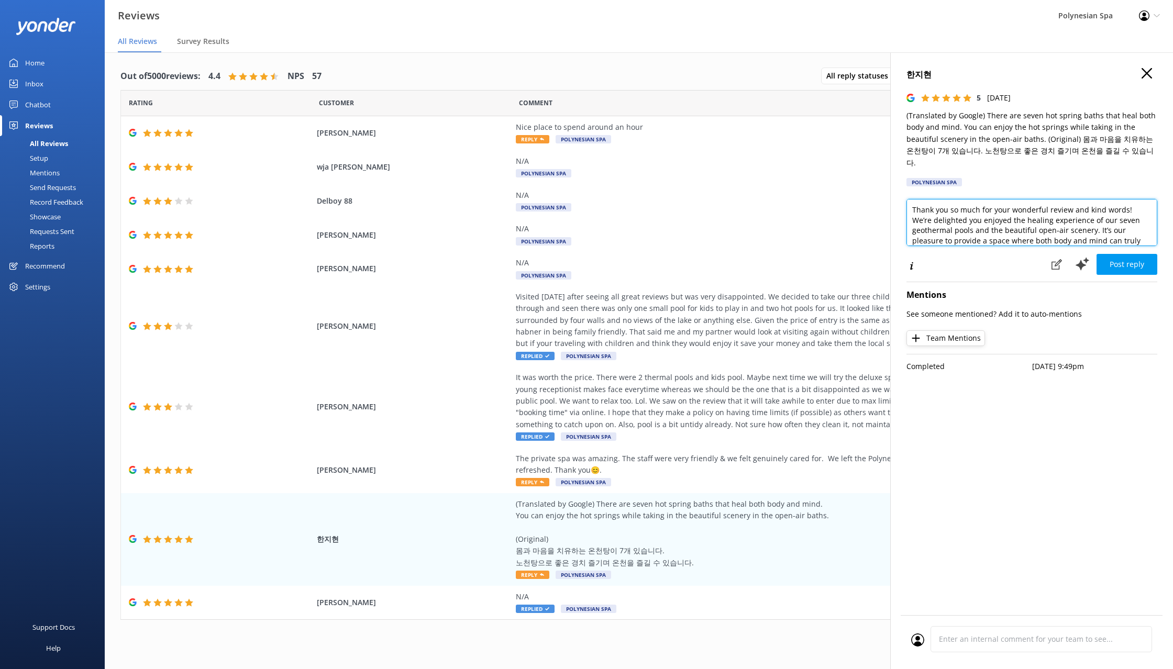
click at [956, 219] on textarea "Thank you so much for your wonderful review and kind words! We’re delighted you…" at bounding box center [1032, 222] width 251 height 47
click at [1013, 201] on textarea "Thank you so much for your wonderful review and kind words! We’re delighted you…" at bounding box center [1032, 222] width 251 height 47
click at [982, 206] on textarea "Thank you so much for your wonderful review and kind words! We’re delighted you…" at bounding box center [1032, 222] width 251 height 47
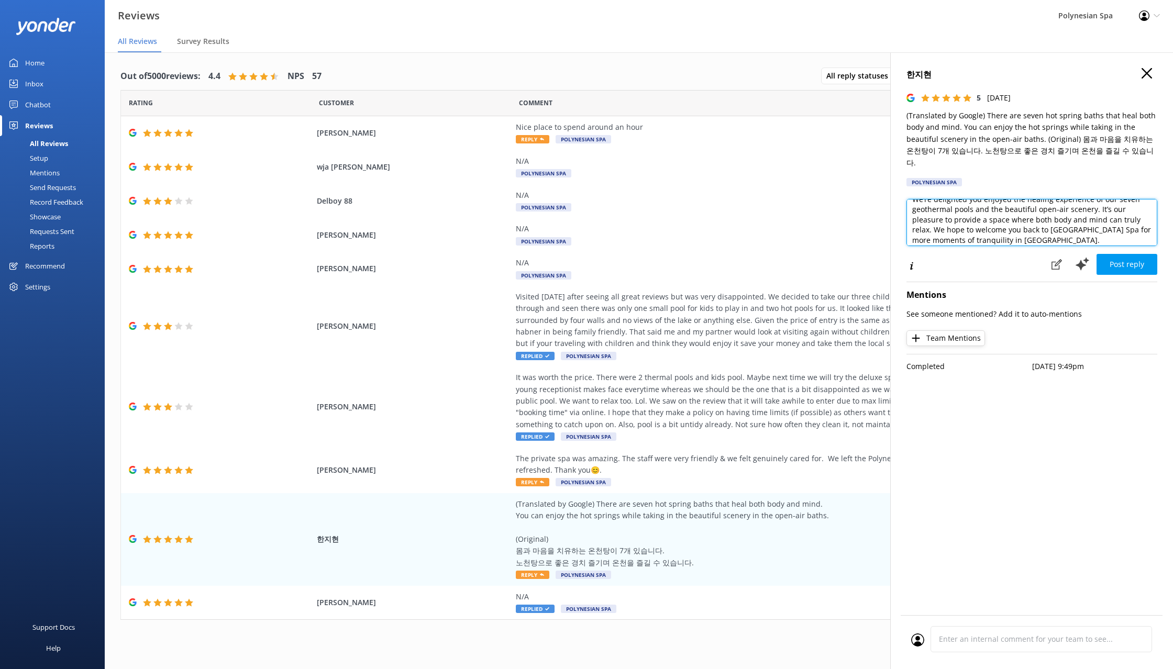
paste textarea "for sharing your experience. We’re so pleased you enjoyed your visit and the pe…"
click at [1058, 205] on textarea "Thank you for sharing your experience. We’re so pleased you enjoyed your visit …" at bounding box center [1032, 222] width 251 height 47
type textarea "Thank you for sharing your experience. We’re so pleased you enjoyed your visit …"
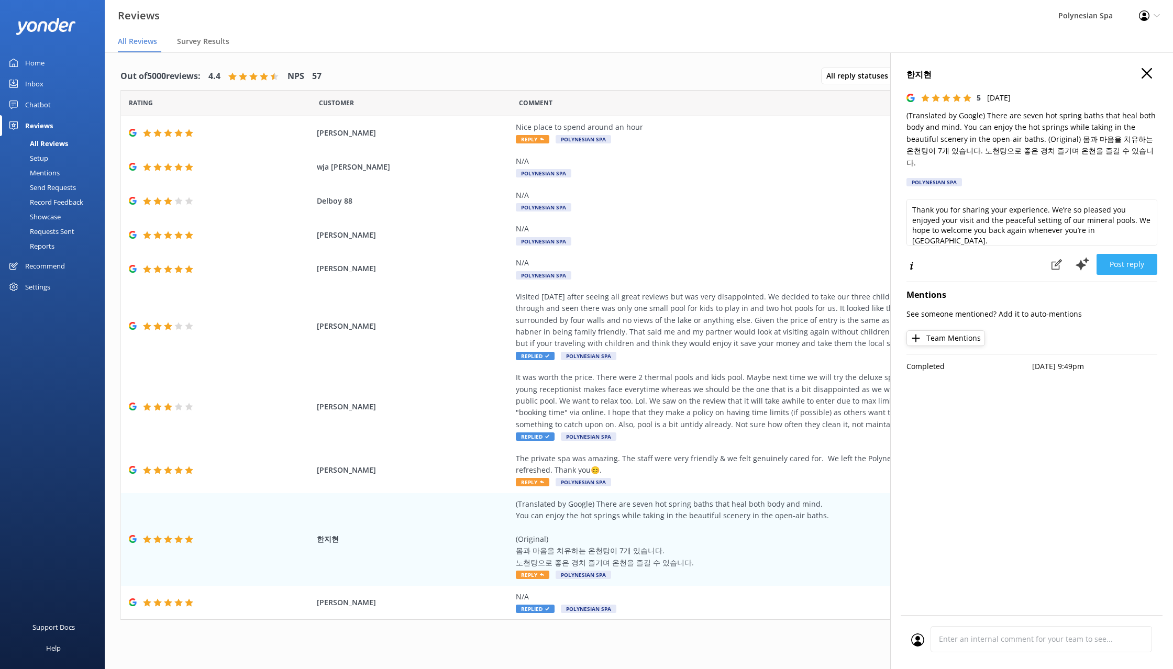
click at [1123, 256] on button "Post reply" at bounding box center [1127, 264] width 61 height 21
click at [654, 475] on div "The private spa was amazing. The staff were very friendly & we felt genuinely c…" at bounding box center [754, 465] width 477 height 24
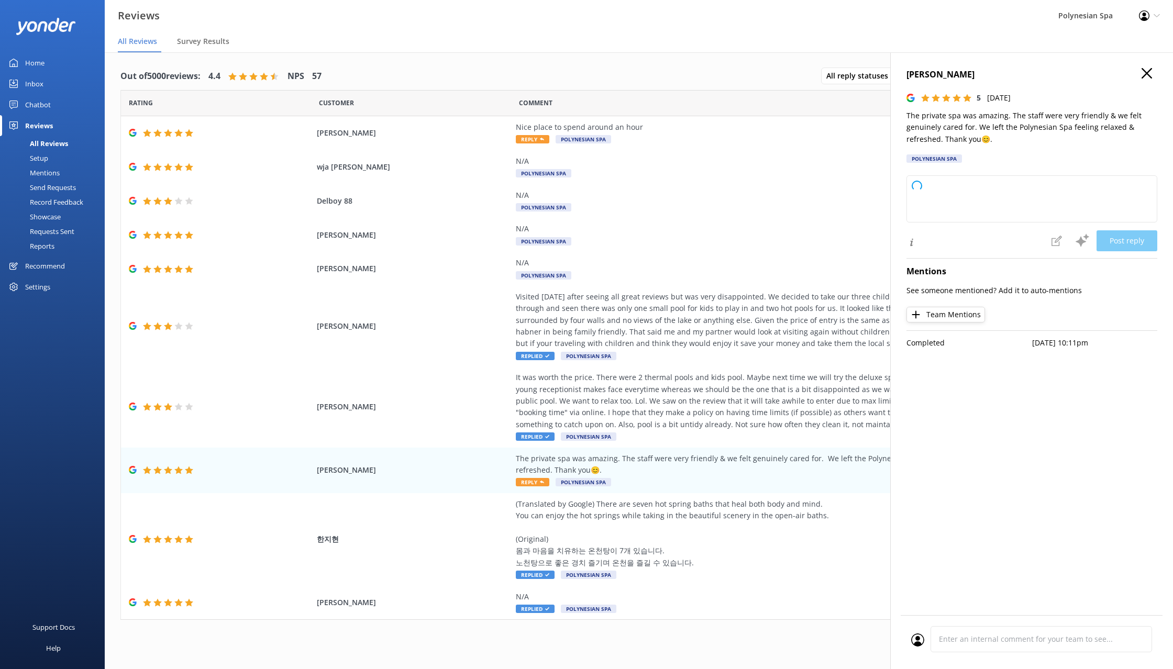
click at [951, 122] on p "The private spa was amazing. The staff were very friendly & we felt genuinely c…" at bounding box center [1032, 127] width 251 height 35
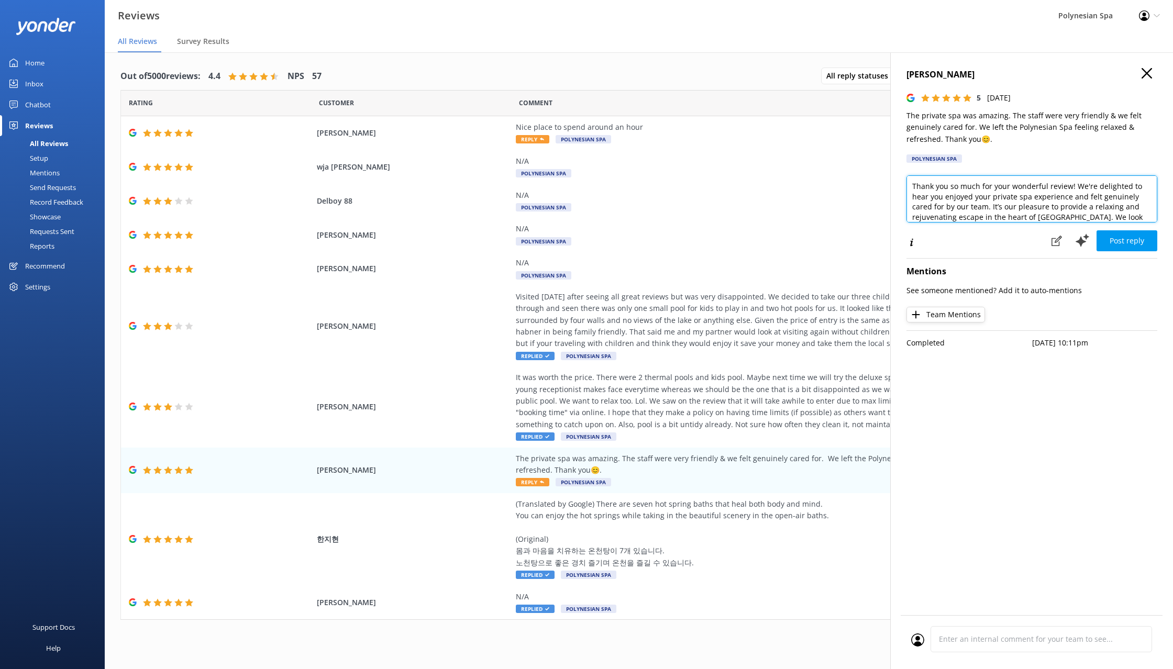
click at [1025, 201] on textarea "Thank you so much for your wonderful review! We're delighted to hear you enjoye…" at bounding box center [1032, 198] width 251 height 47
paste textarea "for sharing such kind words. It’s wonderful to know you felt well looked after …"
type textarea "Thank you for sharing such kind words. It’s wonderful to know you felt well loo…"
click at [1130, 238] on button "Post reply" at bounding box center [1127, 240] width 61 height 21
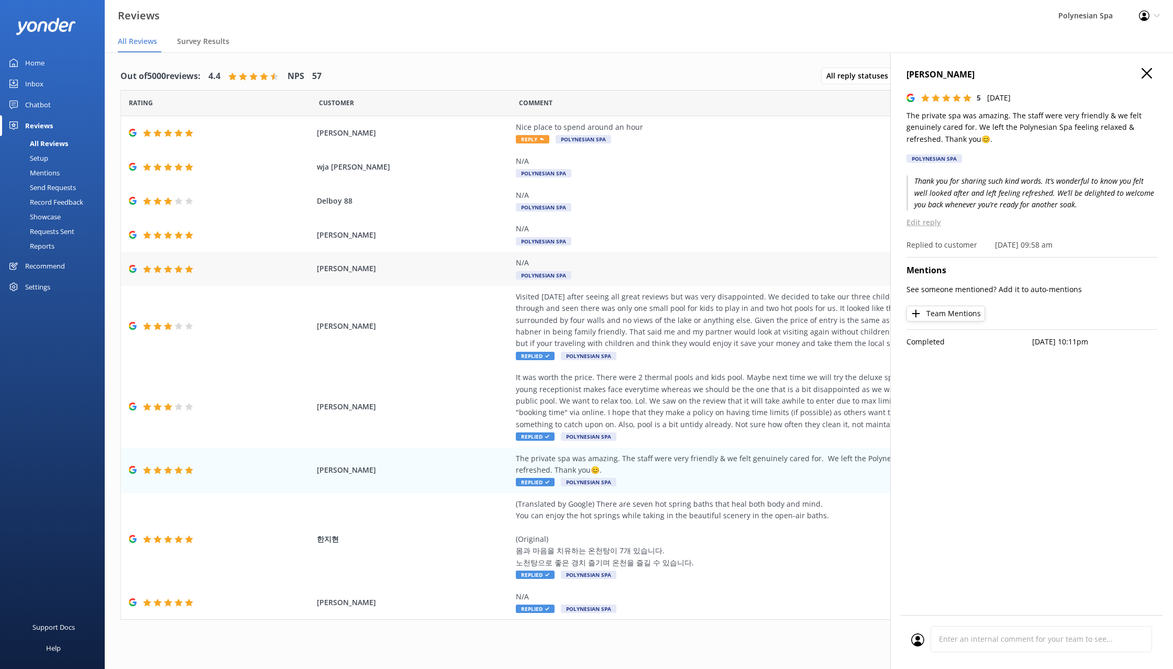
click at [621, 270] on div "N/A Polynesian Spa" at bounding box center [754, 269] width 477 height 24
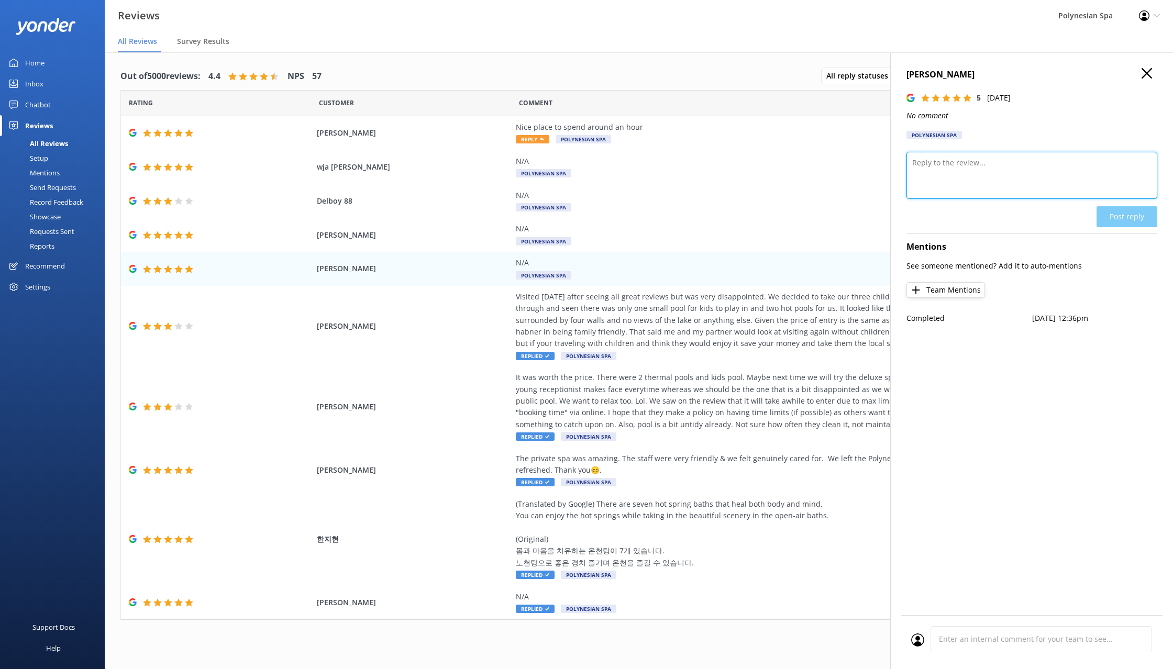
click at [971, 167] on textarea at bounding box center [1032, 175] width 251 height 47
type textarea "Thank you for your review."
drag, startPoint x: 1117, startPoint y: 209, endPoint x: 1049, endPoint y: 213, distance: 67.7
click at [1117, 208] on button "Post reply" at bounding box center [1127, 216] width 61 height 21
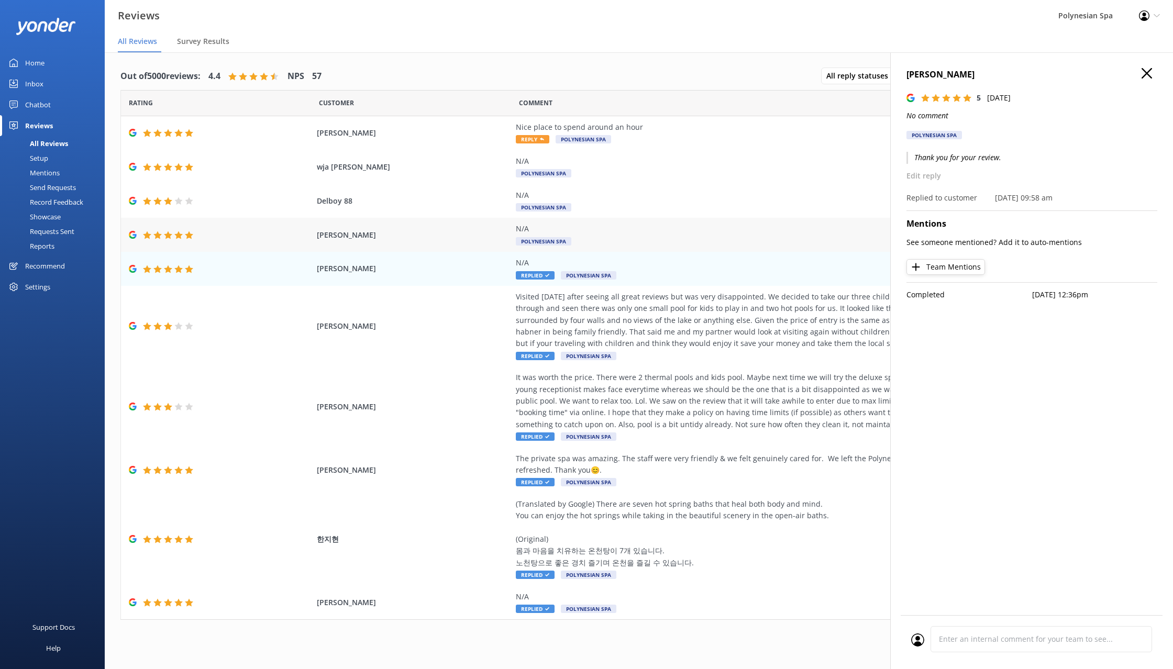
click at [589, 229] on div "N/A" at bounding box center [754, 229] width 477 height 12
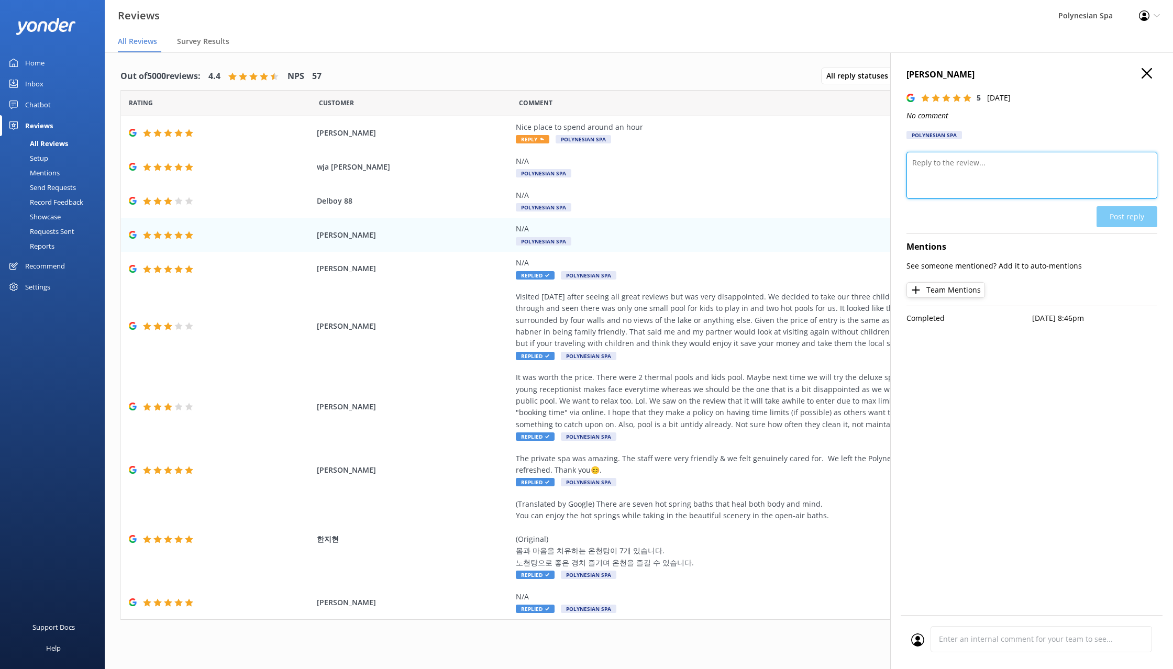
click at [998, 177] on textarea at bounding box center [1032, 175] width 251 height 47
type textarea "Thank you for your review."
click at [1130, 212] on button "Post reply" at bounding box center [1127, 216] width 61 height 21
click at [634, 165] on div "N/A" at bounding box center [754, 162] width 477 height 12
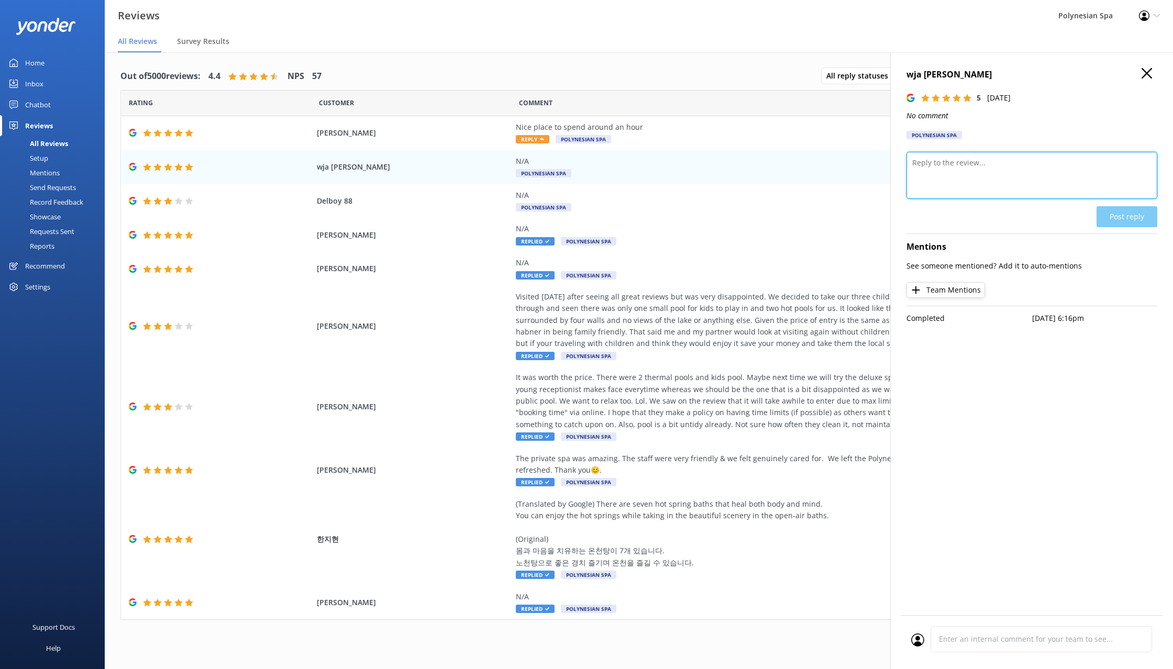
click at [1050, 172] on textarea at bounding box center [1032, 175] width 251 height 47
paste textarea "Thank you for your review."
type textarea "Thank you for your review."
click at [1120, 214] on button "Post reply" at bounding box center [1127, 216] width 61 height 21
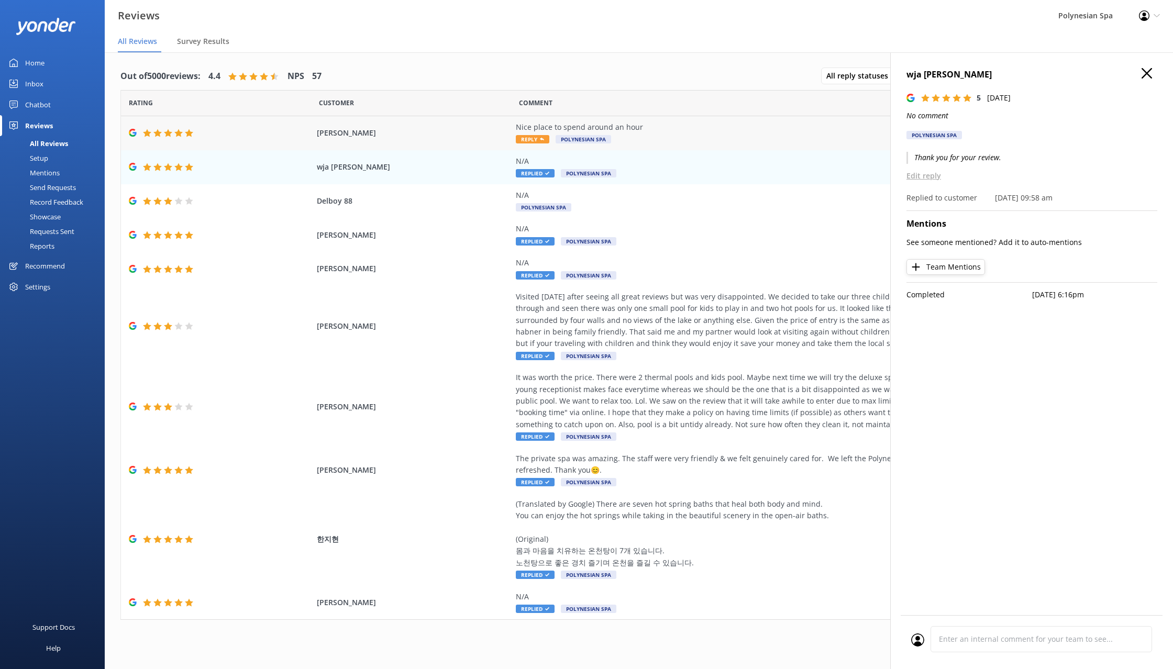
click at [698, 135] on div "Nice place to spend around an hour Reply Polynesian Spa" at bounding box center [754, 134] width 477 height 24
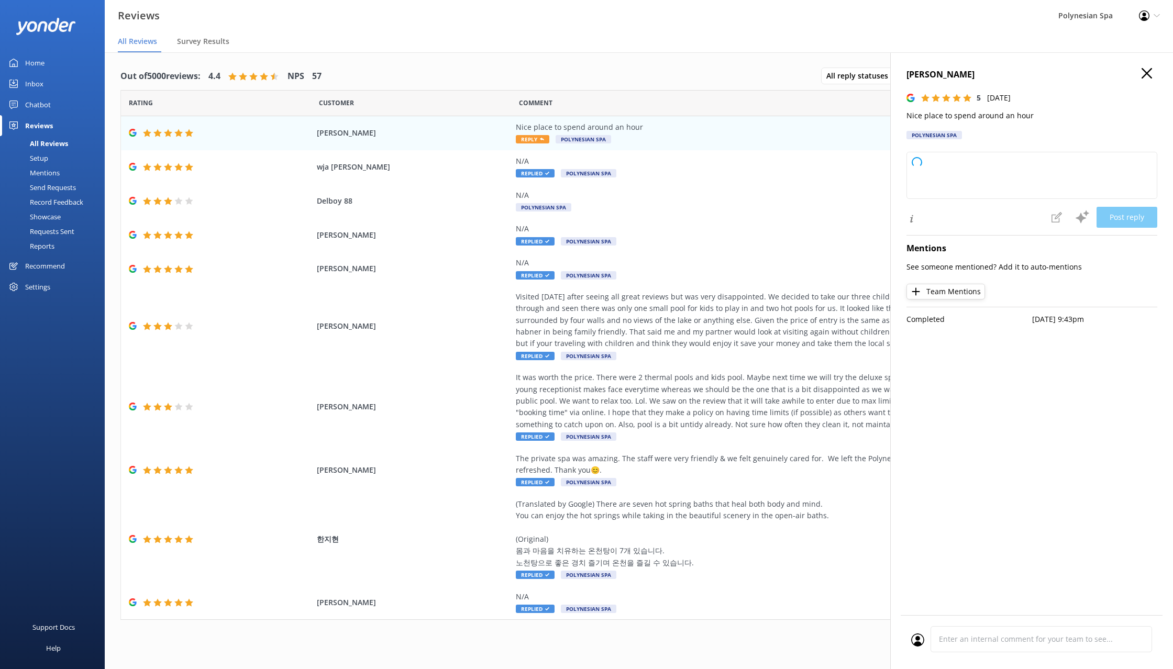
click at [965, 116] on p "Nice place to spend around an hour" at bounding box center [1032, 116] width 251 height 12
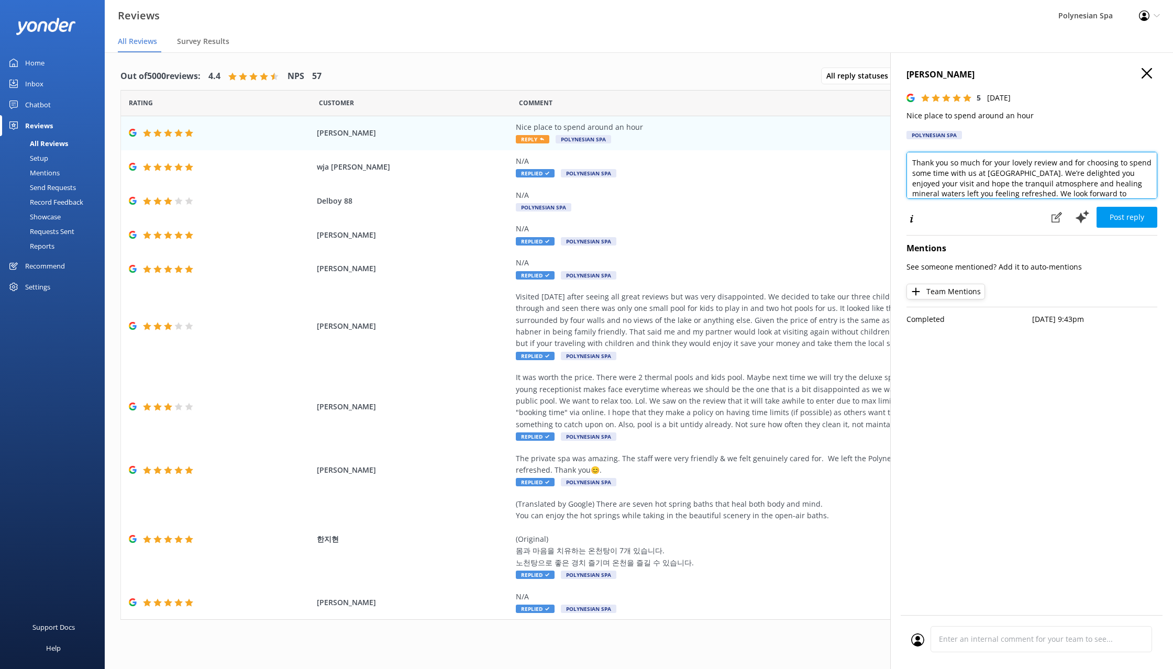
click at [992, 170] on textarea "Thank you so much for your lovely review and for choosing to spend some time wi…" at bounding box center [1032, 175] width 251 height 47
paste textarea "for visiting. We’re glad you enjoyed your time with us and hope to see you agai…"
type textarea "Thank you for visiting. We’re glad you enjoyed your time with us and hope to se…"
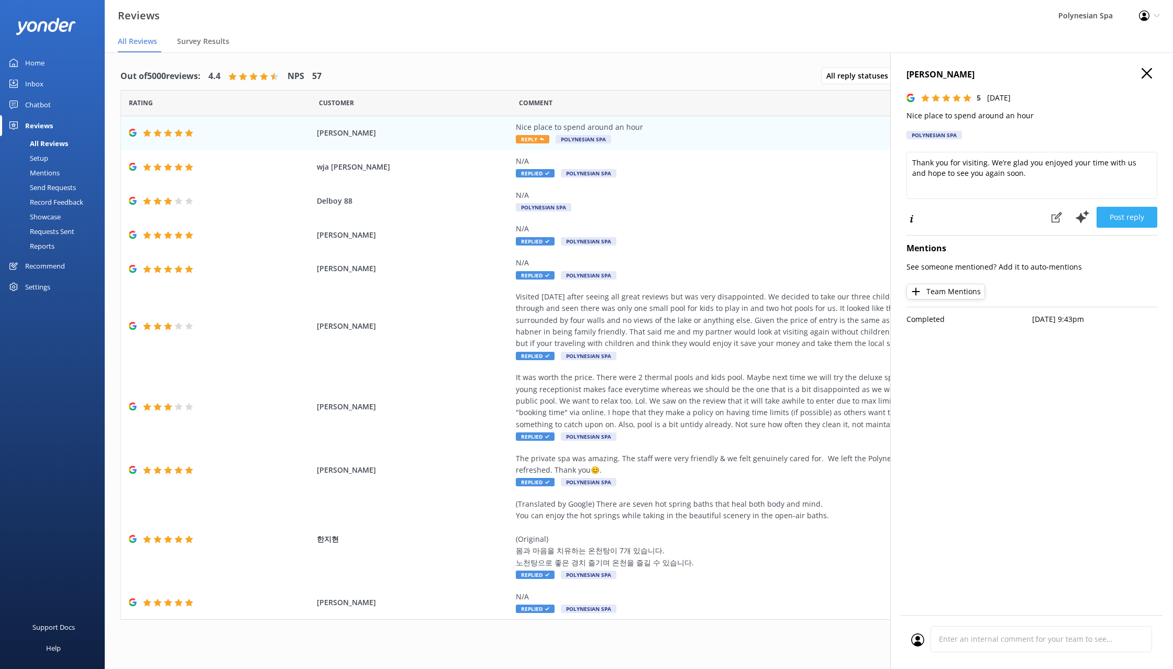
click at [1137, 216] on button "Post reply" at bounding box center [1127, 217] width 61 height 21
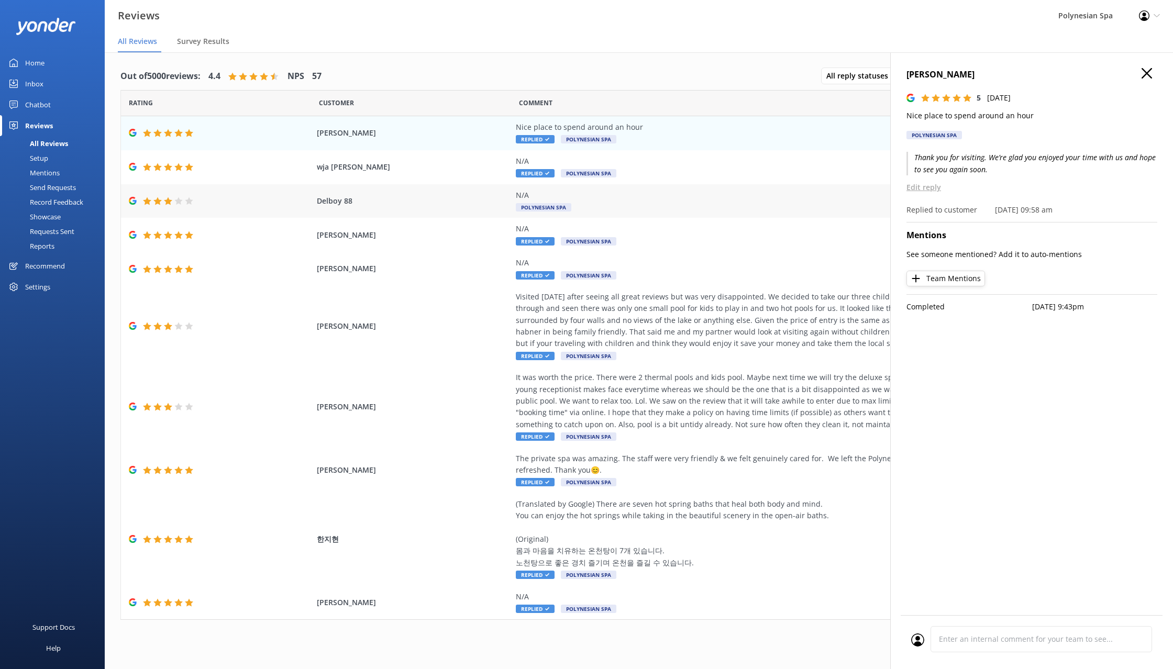
click at [624, 210] on div "N/A Polynesian Spa" at bounding box center [754, 202] width 477 height 24
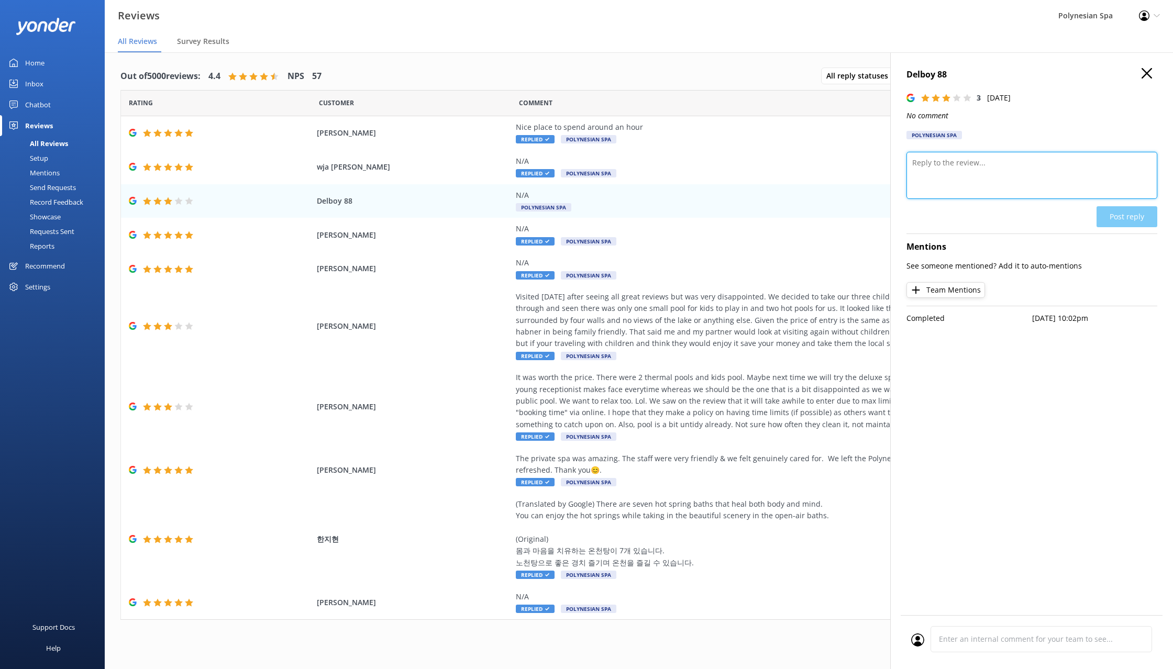
click at [995, 170] on textarea at bounding box center [1032, 175] width 251 height 47
paste textarea "Thank you for leaving a rating. We’d love to learn more about your visit if you…"
type textarea "Thank you for leaving a rating. We’d love to learn more about your visit if you…"
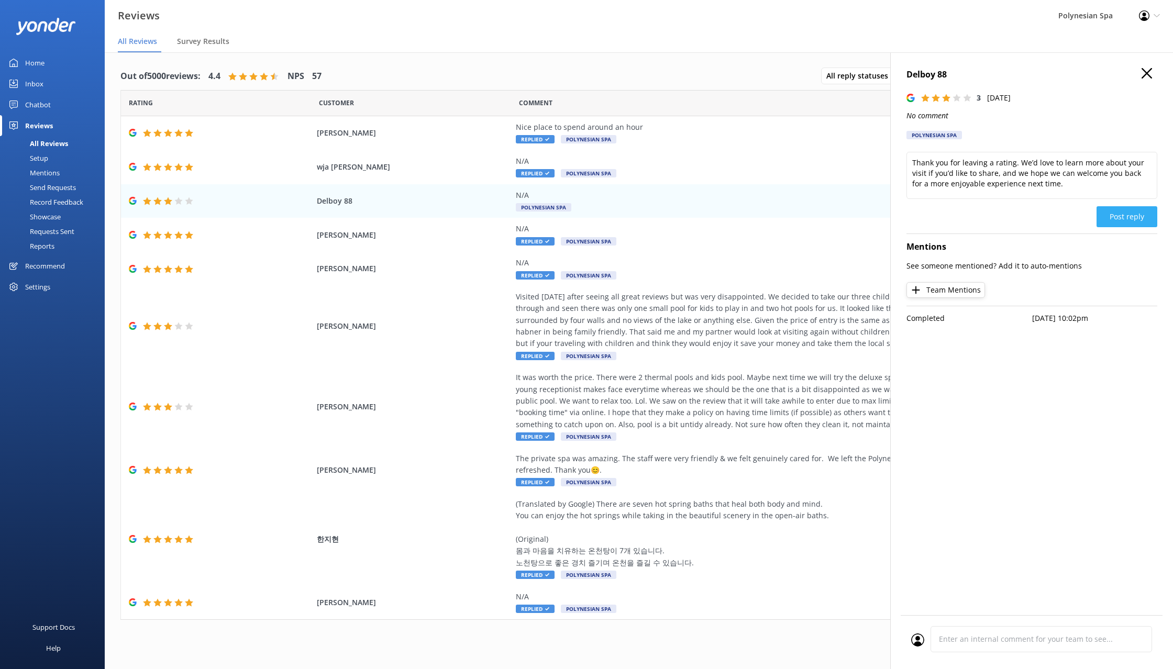
click at [1126, 214] on button "Post reply" at bounding box center [1127, 216] width 61 height 21
click at [1144, 71] on use "button" at bounding box center [1147, 73] width 10 height 10
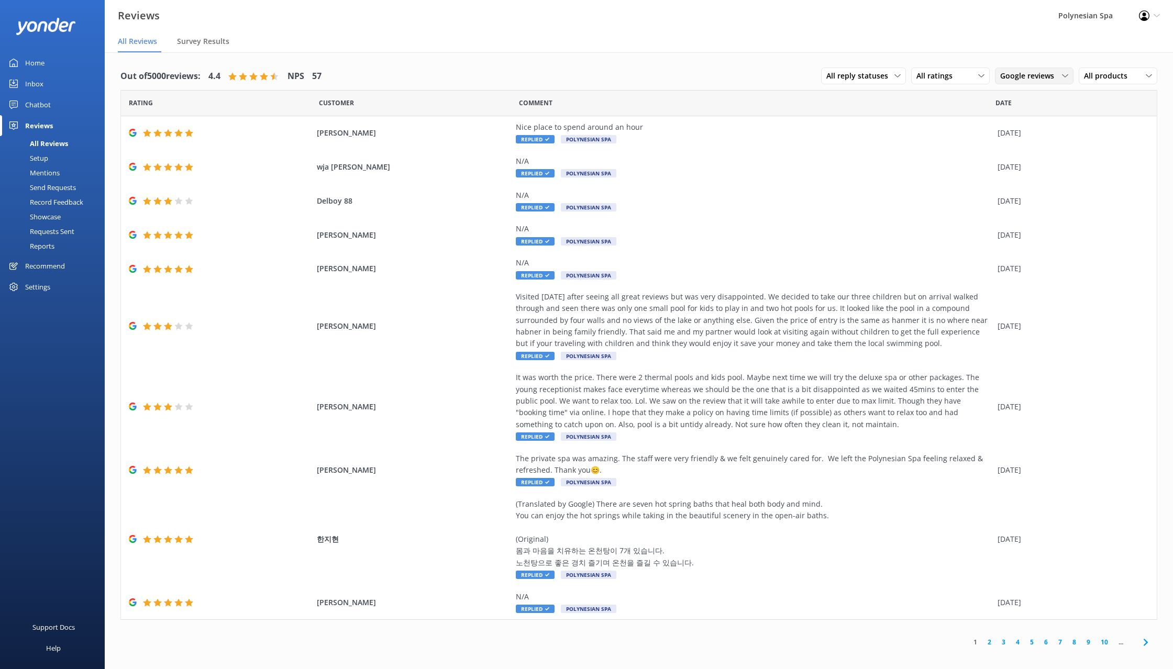
click at [1015, 73] on span "Google reviews" at bounding box center [1031, 76] width 60 height 12
click at [1021, 86] on div "All reply statuses All reply statuses Needs a reply Does not need reply All rat…" at bounding box center [989, 76] width 336 height 27
click at [1024, 72] on span "Google reviews" at bounding box center [1031, 76] width 60 height 12
click at [1025, 99] on div "All sources" at bounding box center [1017, 97] width 32 height 10
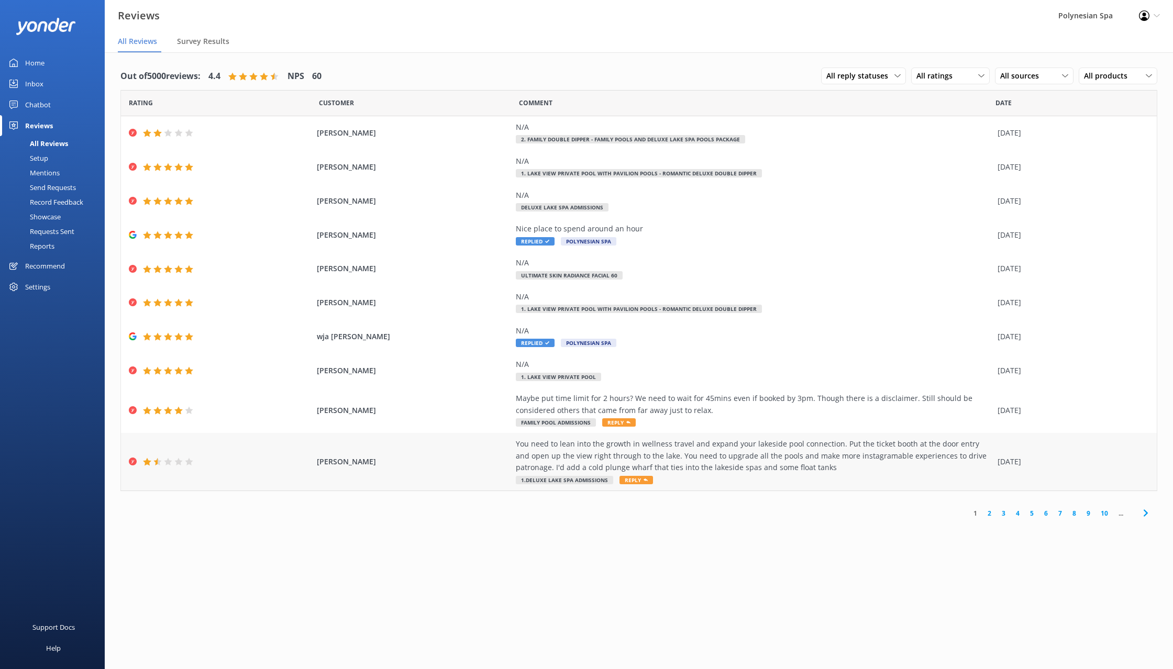
click at [446, 461] on span "[PERSON_NAME]" at bounding box center [413, 462] width 193 height 12
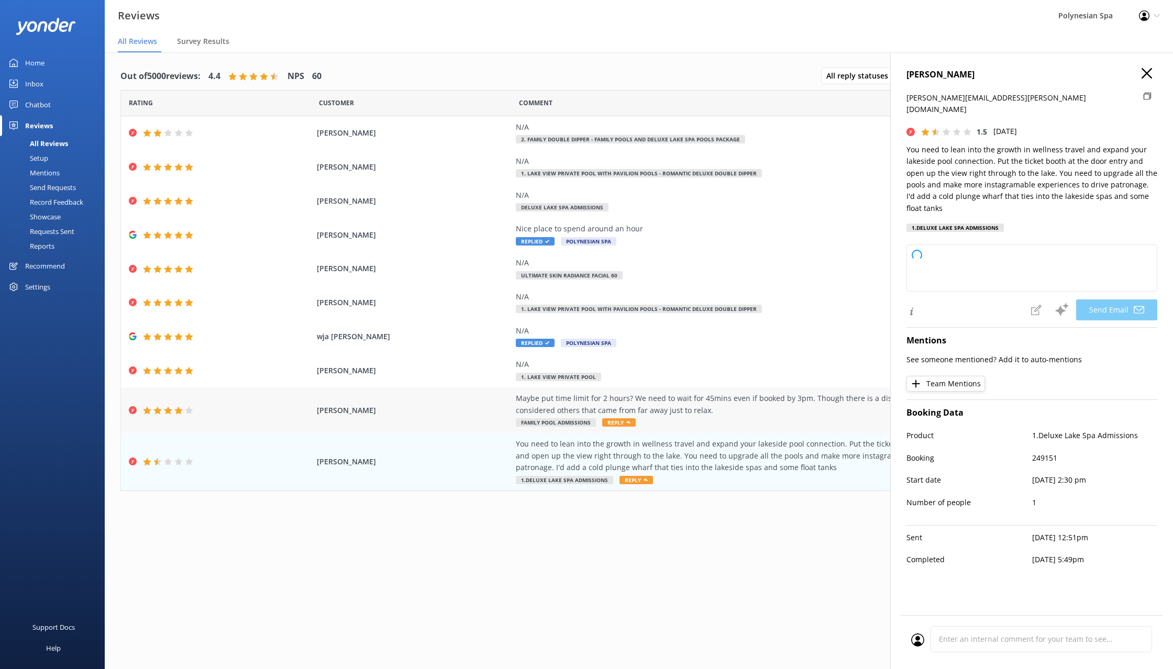
click at [449, 405] on span "[PERSON_NAME]" at bounding box center [413, 411] width 193 height 12
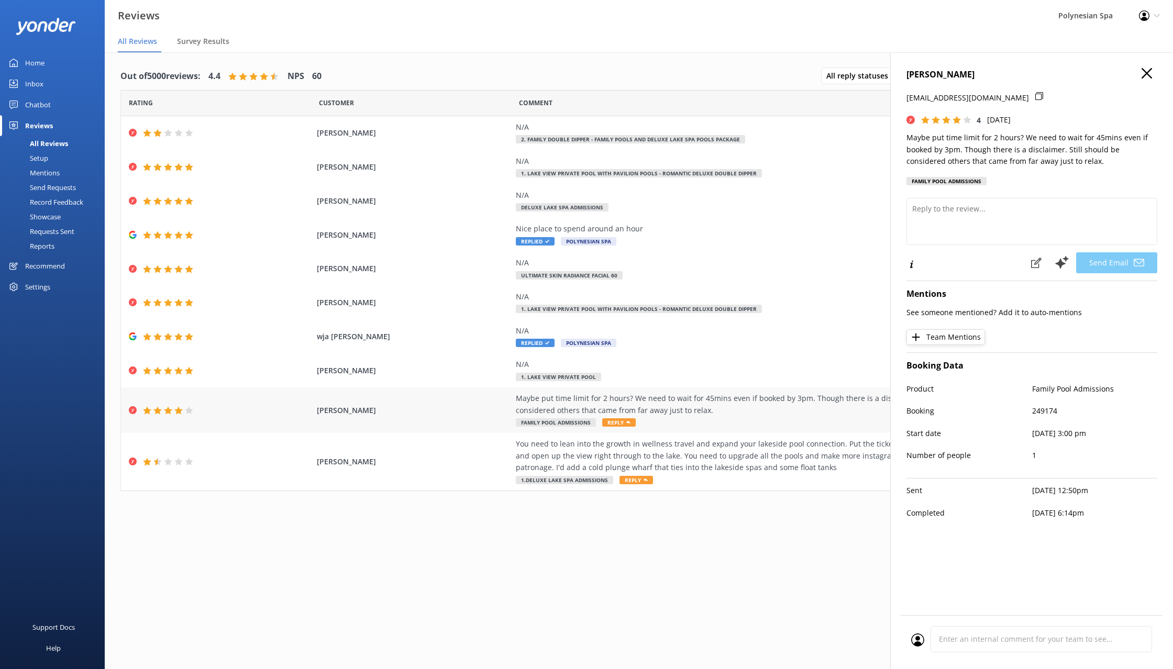
type textarea "Dear [PERSON_NAME], thank you for sharing your feedback and for making the jour…"
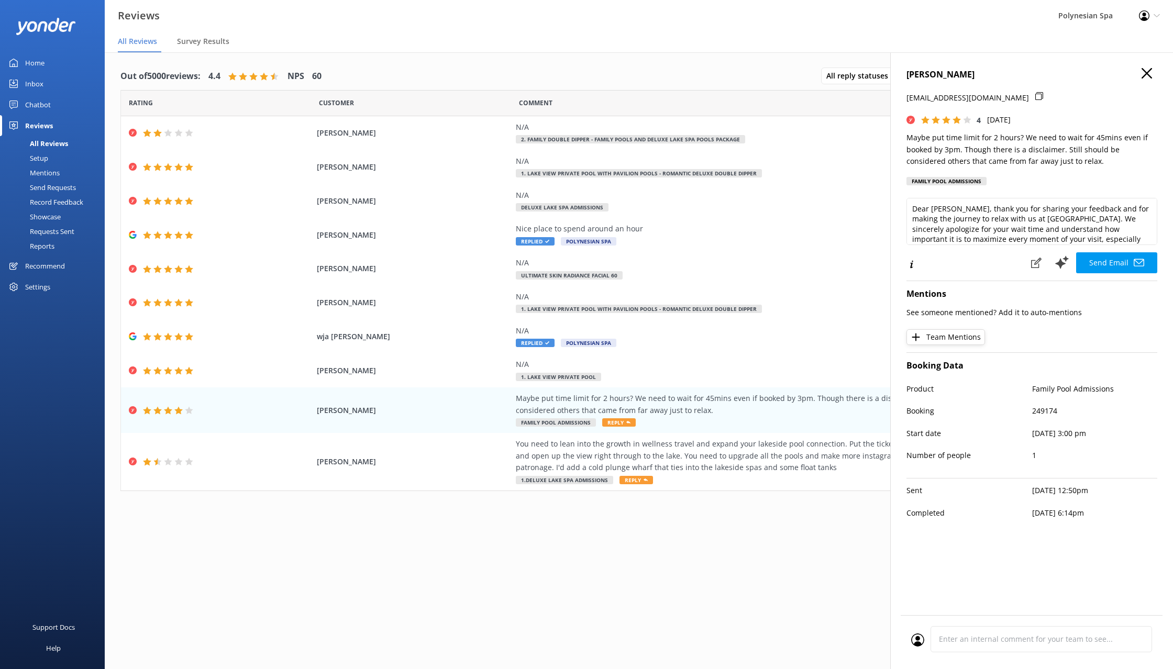
click at [1145, 74] on icon "button" at bounding box center [1147, 73] width 10 height 10
